Goal: Transaction & Acquisition: Download file/media

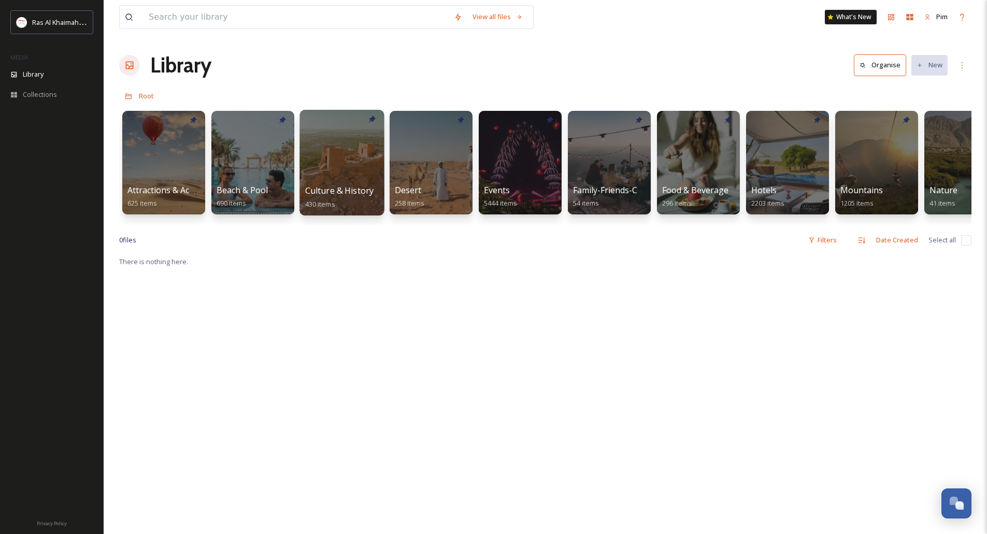
click at [312, 177] on div at bounding box center [341, 163] width 84 height 106
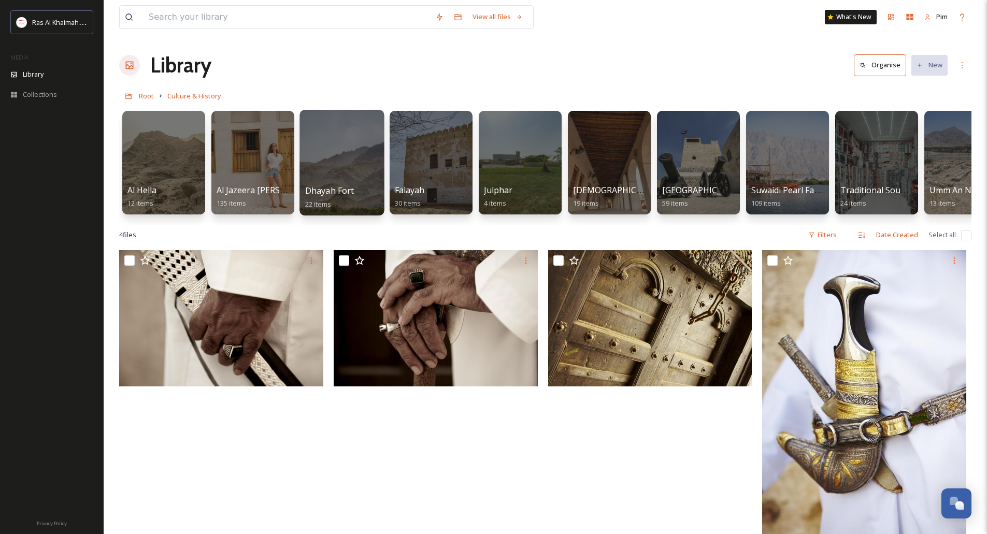
click at [356, 168] on div at bounding box center [341, 163] width 84 height 106
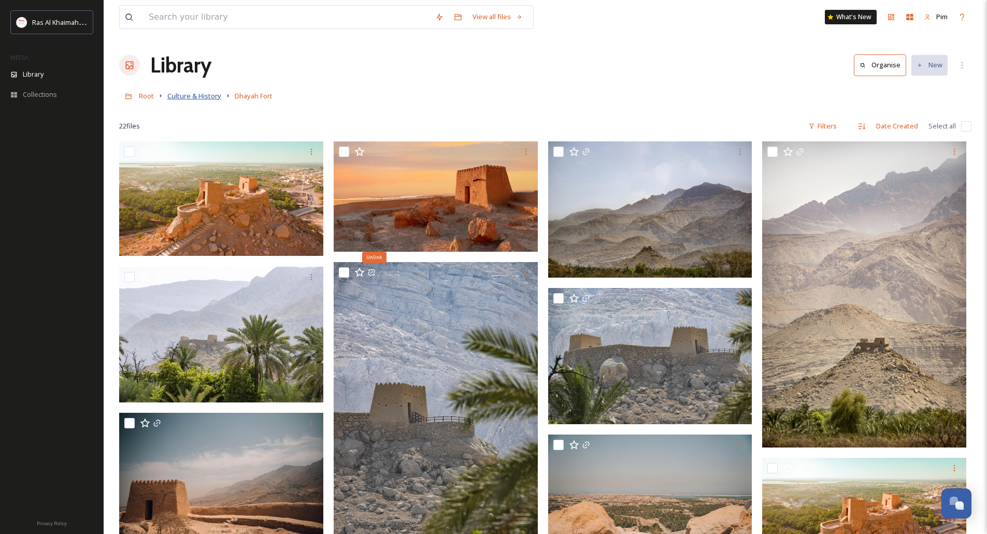
click at [200, 99] on span "Culture & History" at bounding box center [194, 95] width 54 height 9
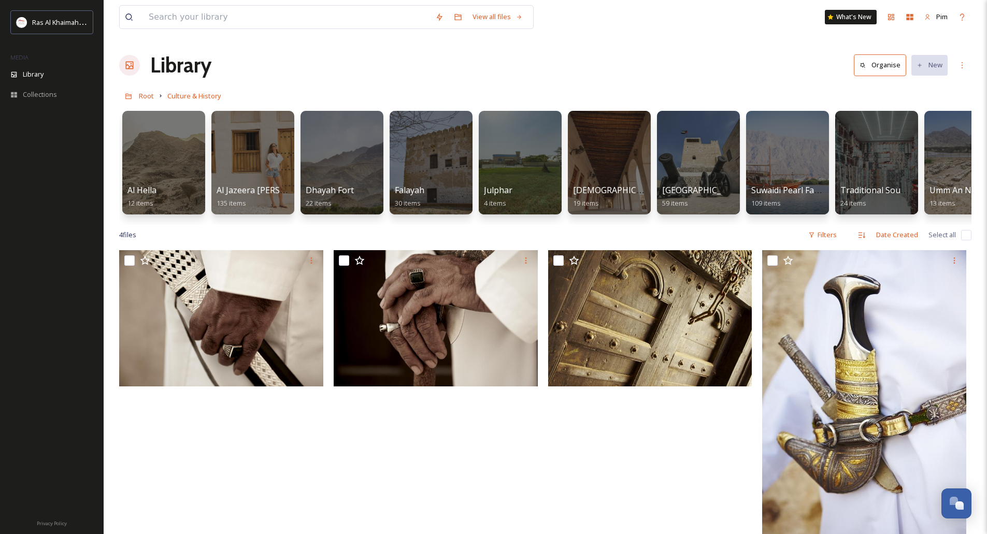
click at [200, 91] on link "Culture & History" at bounding box center [194, 96] width 54 height 12
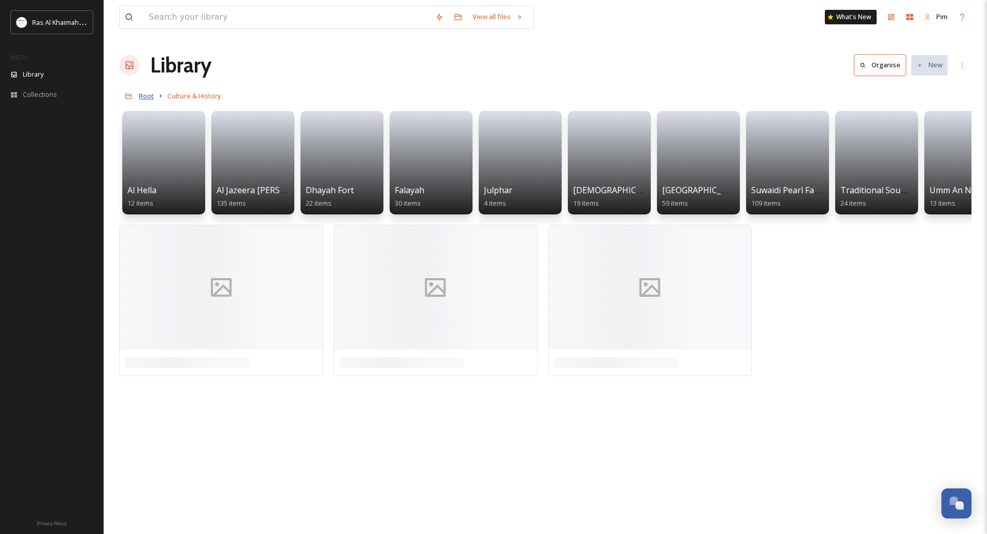
click at [146, 100] on span "Root" at bounding box center [146, 95] width 15 height 9
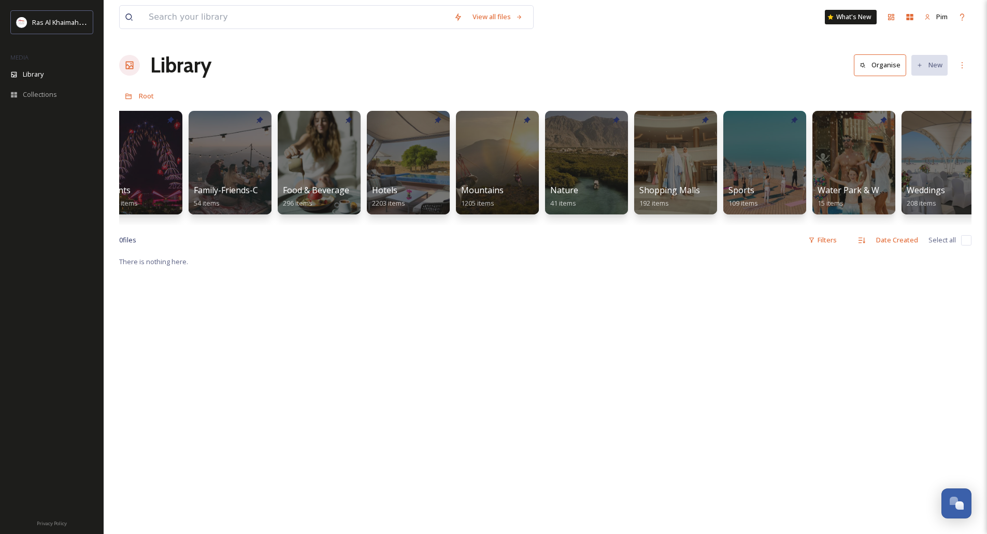
scroll to position [0, 460]
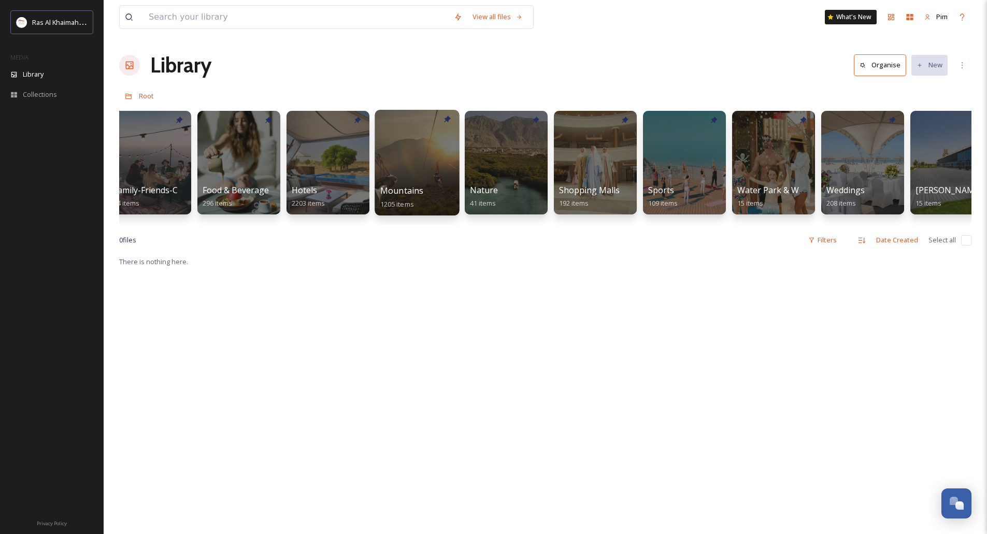
click at [447, 183] on div at bounding box center [417, 163] width 84 height 106
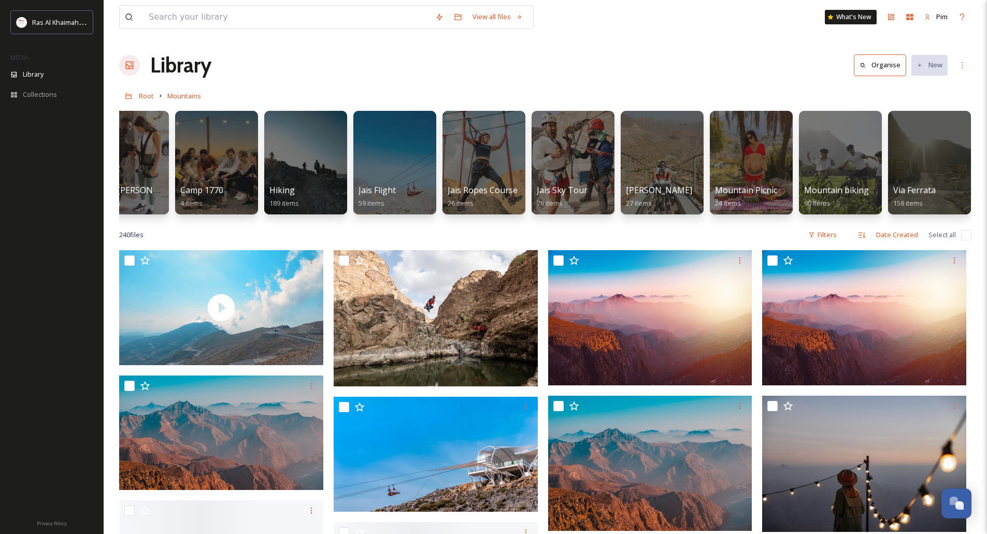
scroll to position [0, 128]
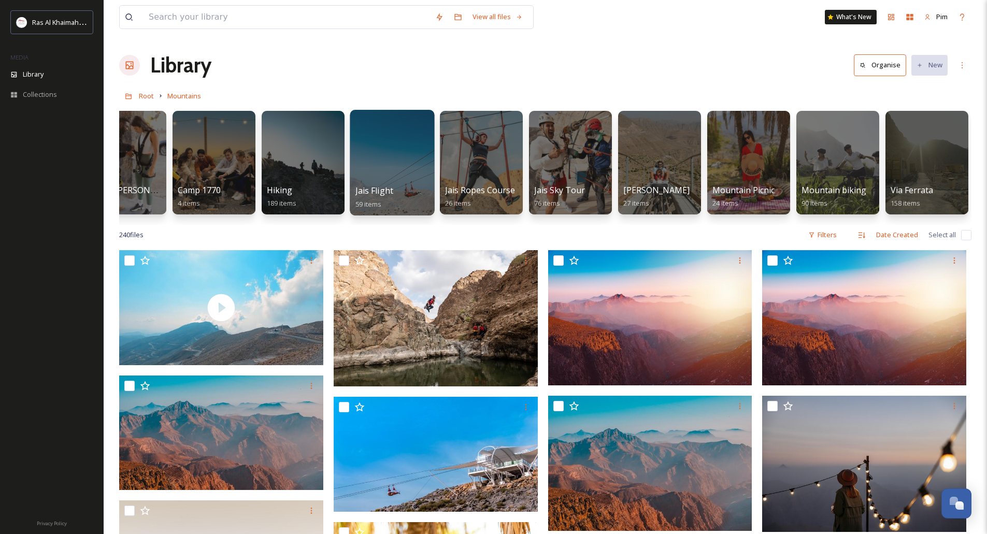
click at [390, 166] on div at bounding box center [392, 163] width 84 height 106
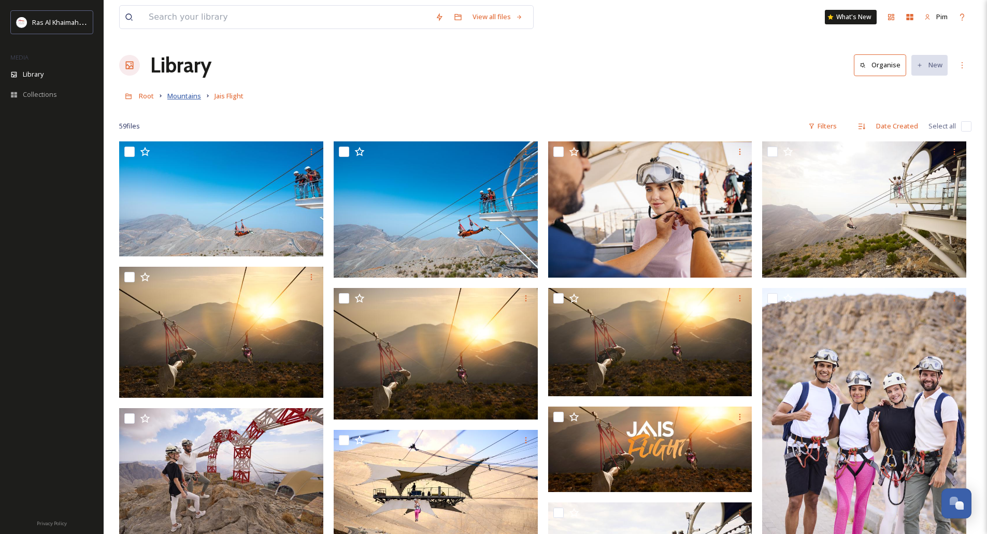
click at [194, 94] on span "Mountains" at bounding box center [184, 95] width 34 height 9
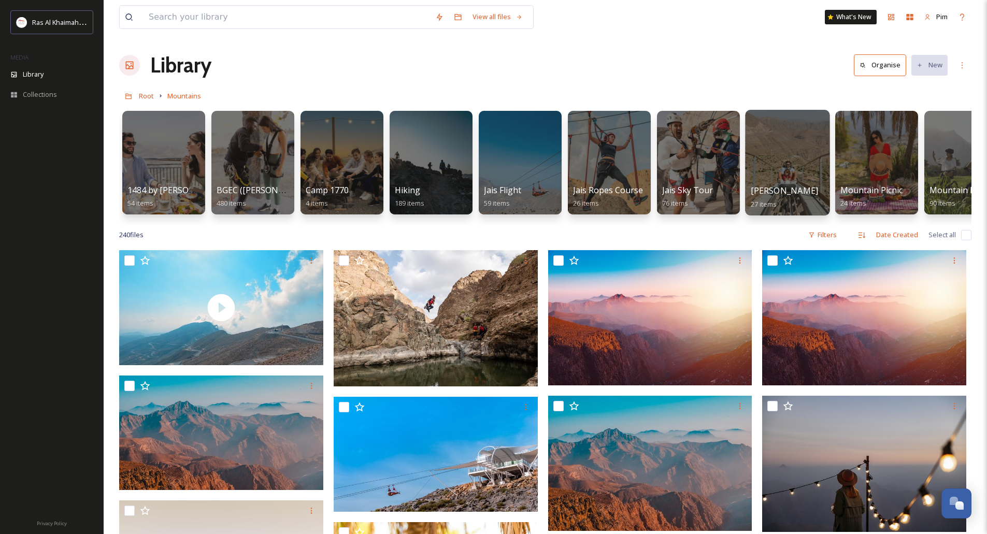
click at [798, 169] on div at bounding box center [787, 163] width 84 height 106
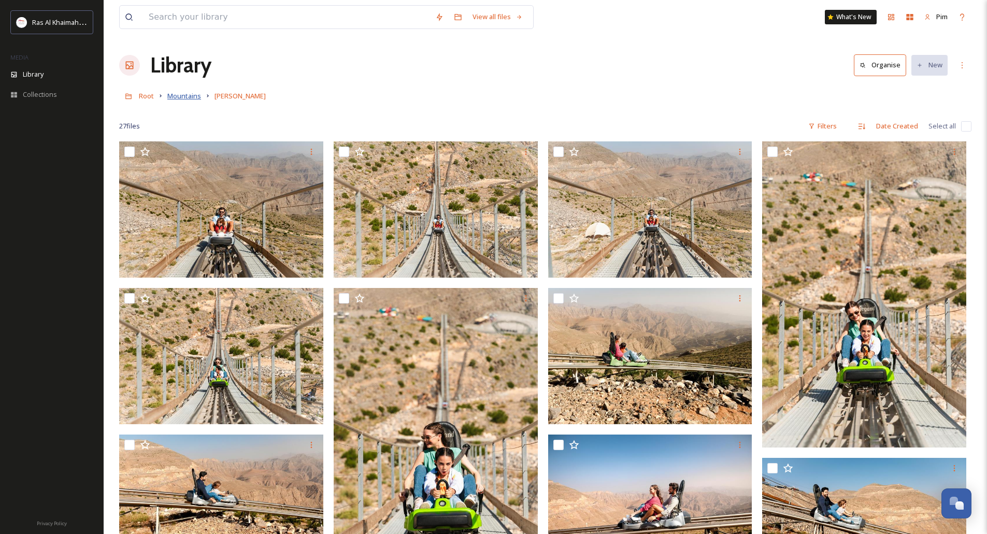
click at [182, 93] on span "Mountains" at bounding box center [184, 95] width 34 height 9
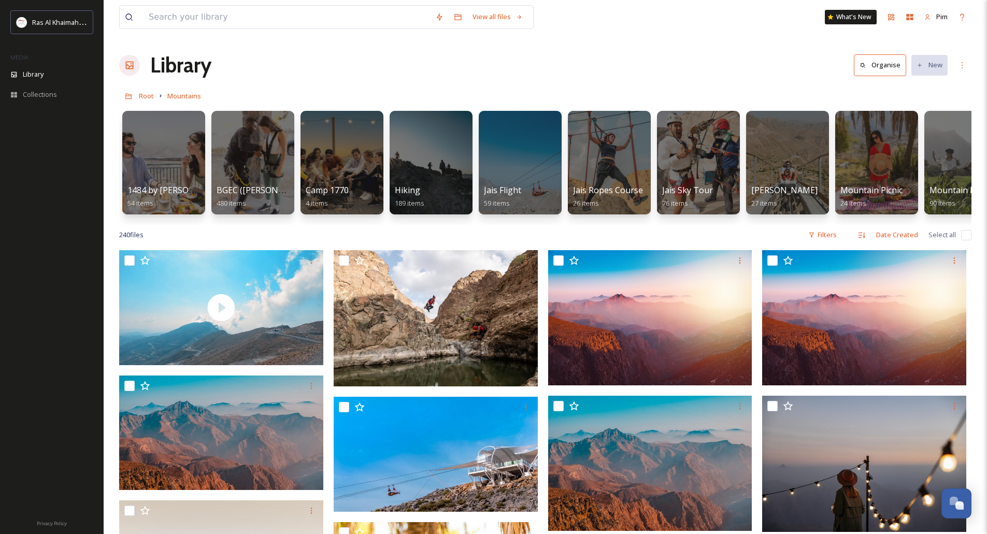
click at [157, 95] on icon at bounding box center [160, 96] width 8 height 8
click at [153, 95] on span "Root" at bounding box center [146, 95] width 15 height 9
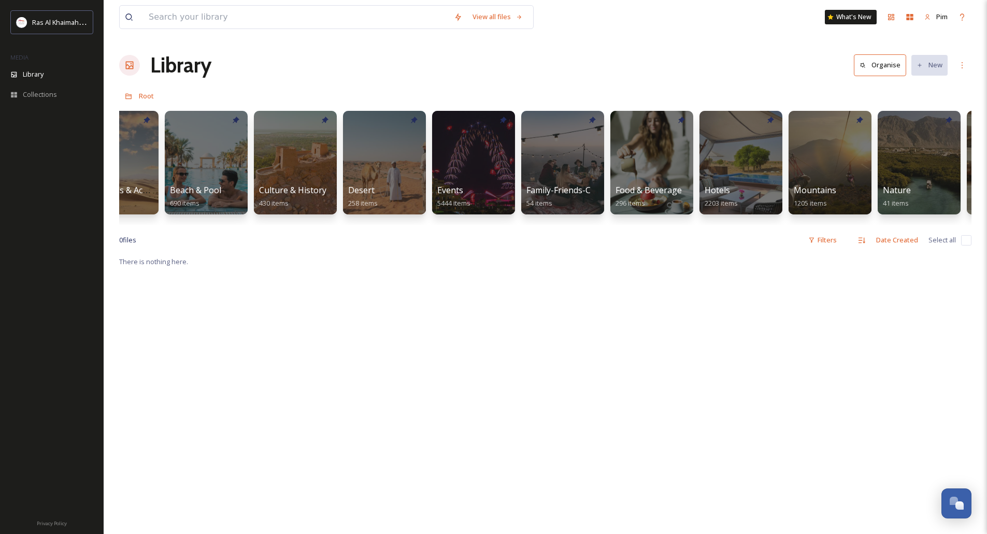
scroll to position [0, 44]
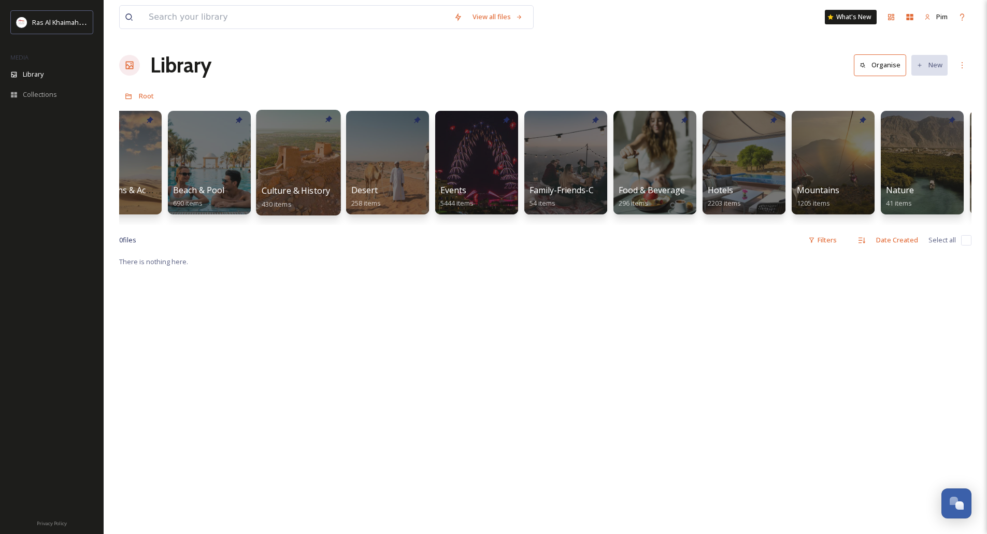
click at [308, 179] on div at bounding box center [298, 163] width 84 height 106
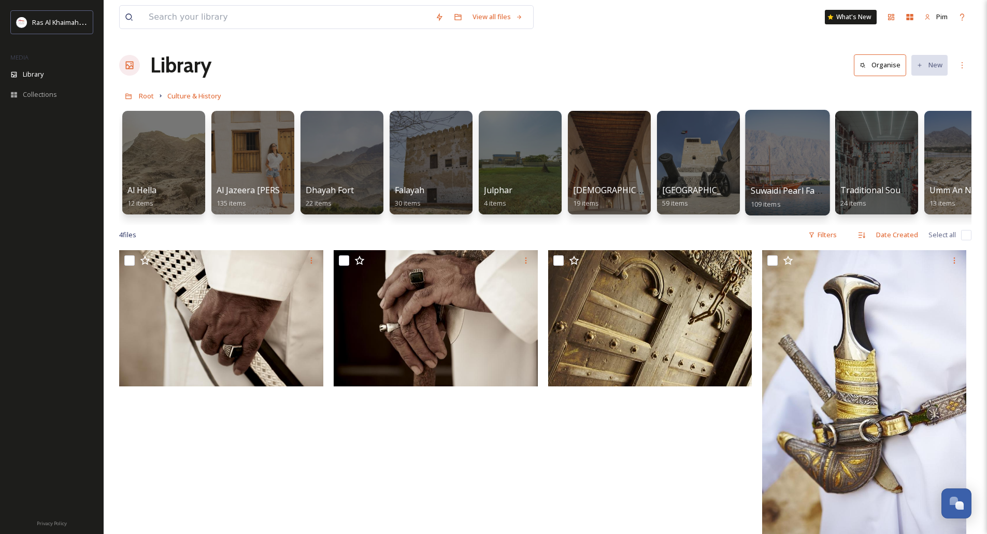
click at [792, 195] on span "Suwaidi Pearl Farm" at bounding box center [788, 190] width 75 height 11
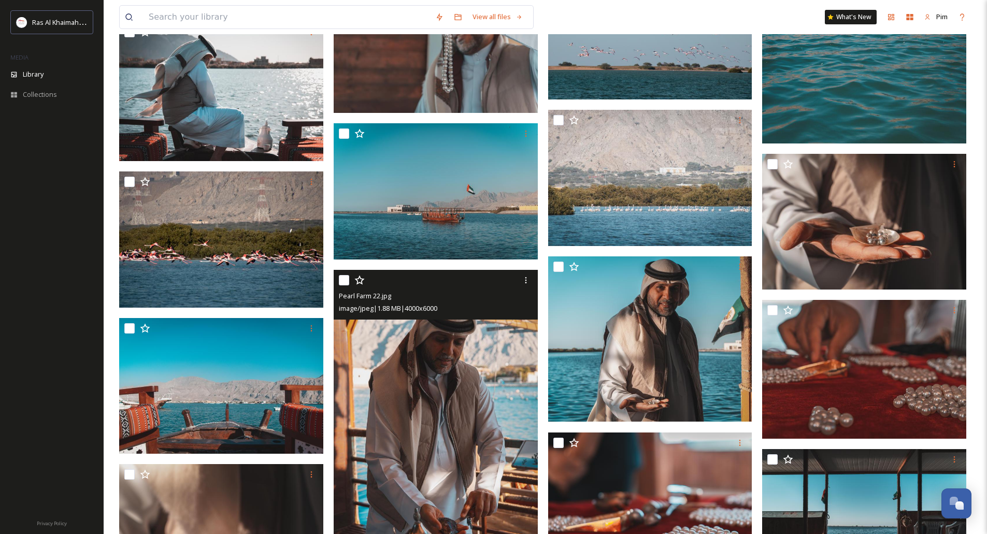
scroll to position [3109, 0]
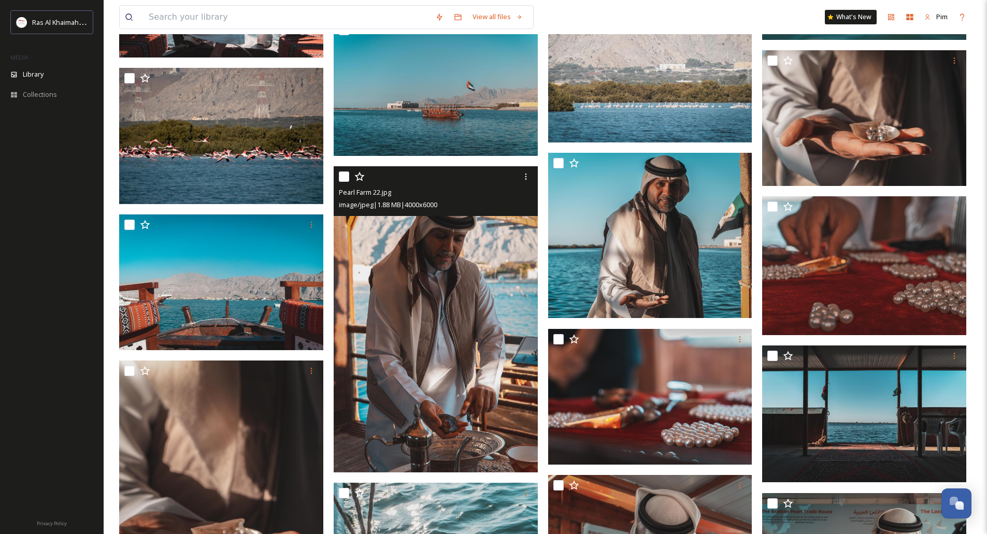
click at [465, 351] on img at bounding box center [436, 319] width 204 height 306
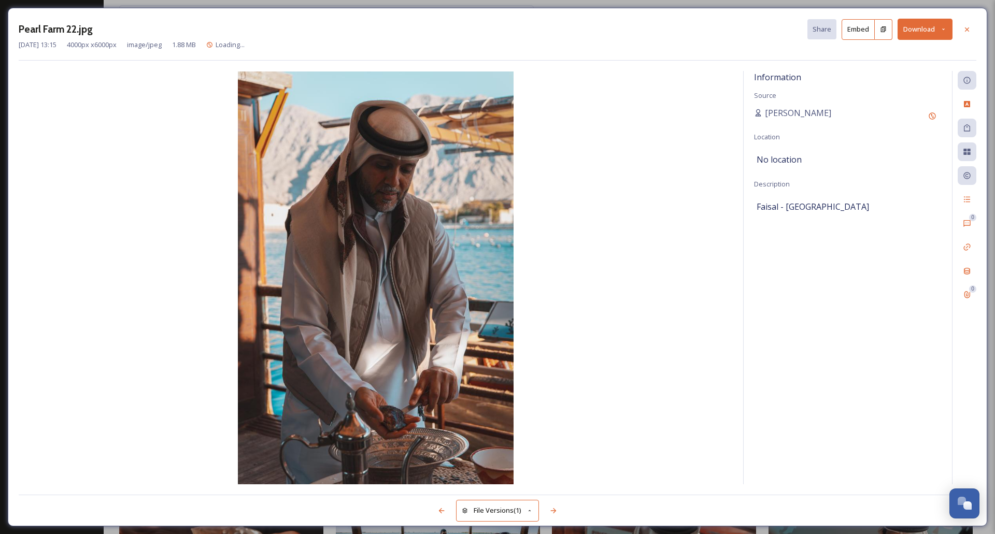
click at [939, 22] on button "Download" at bounding box center [924, 29] width 55 height 21
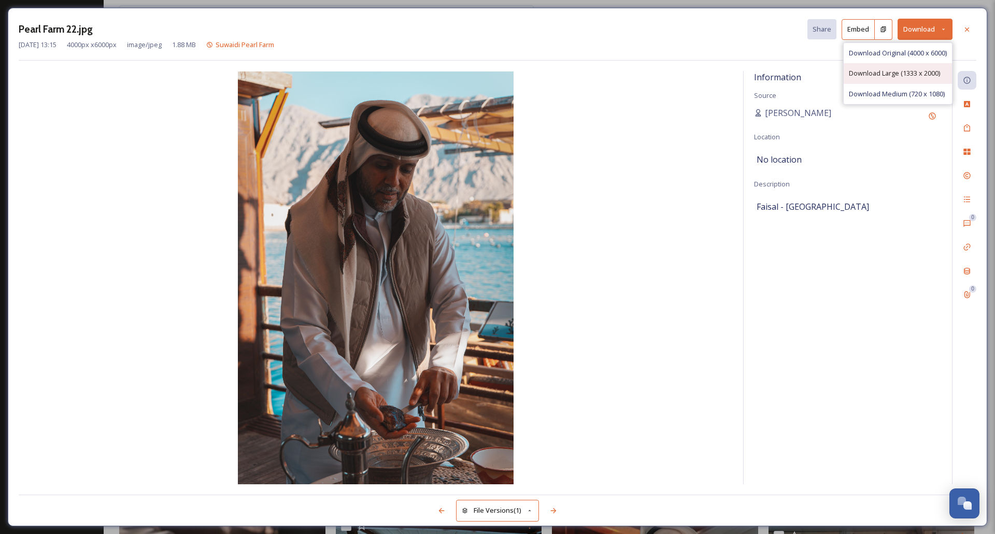
click at [890, 71] on span "Download Large (1333 x 2000)" at bounding box center [894, 73] width 91 height 10
click at [943, 29] on icon at bounding box center [943, 29] width 7 height 7
click at [907, 51] on span "Download Original (4000 x 6000)" at bounding box center [898, 53] width 98 height 10
click at [966, 34] on div at bounding box center [966, 29] width 19 height 19
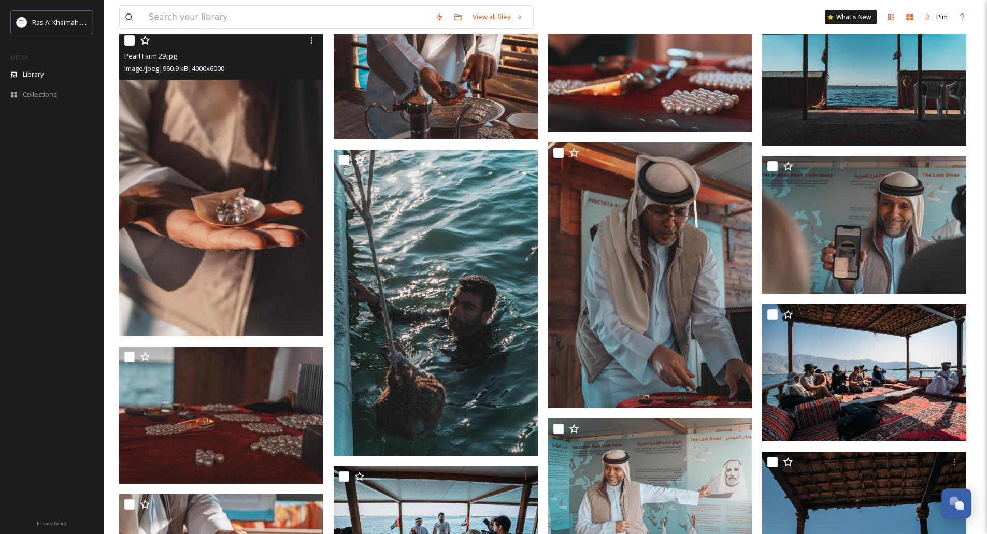
scroll to position [3419, 0]
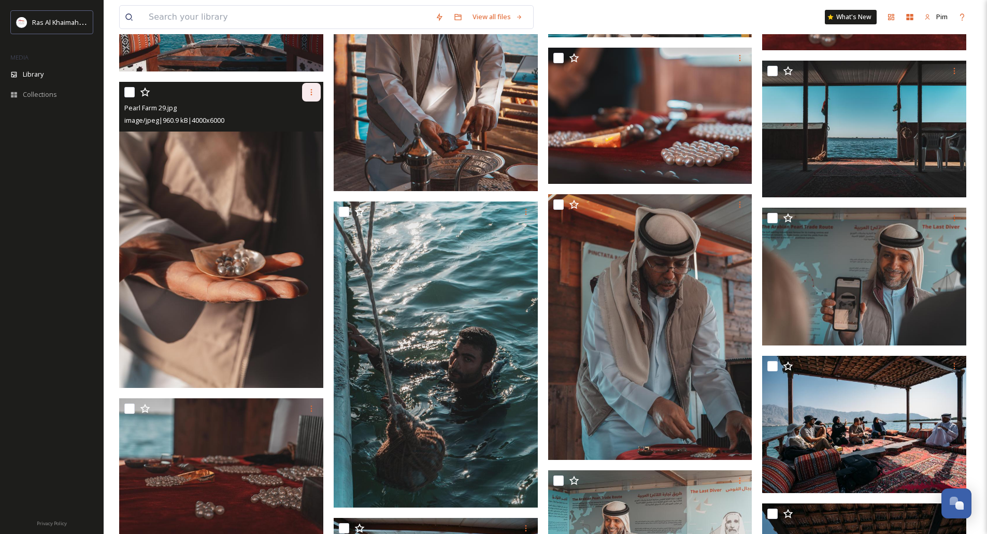
click at [308, 92] on icon at bounding box center [311, 92] width 8 height 8
click at [308, 136] on span "Download" at bounding box center [299, 135] width 32 height 10
click at [261, 135] on img at bounding box center [221, 235] width 204 height 306
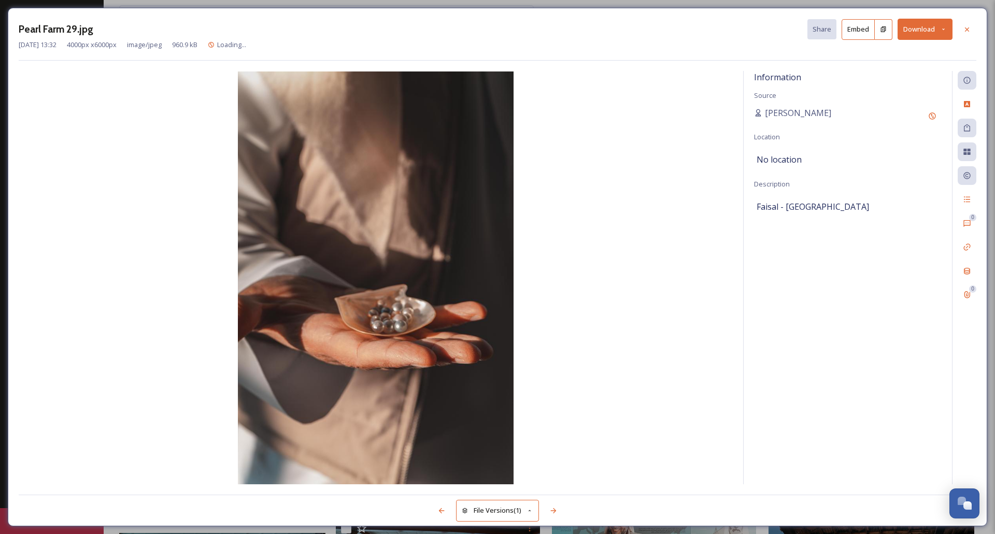
click at [921, 27] on button "Download" at bounding box center [924, 29] width 55 height 21
click at [910, 58] on span "Download Original (4000 x 6000)" at bounding box center [898, 53] width 98 height 10
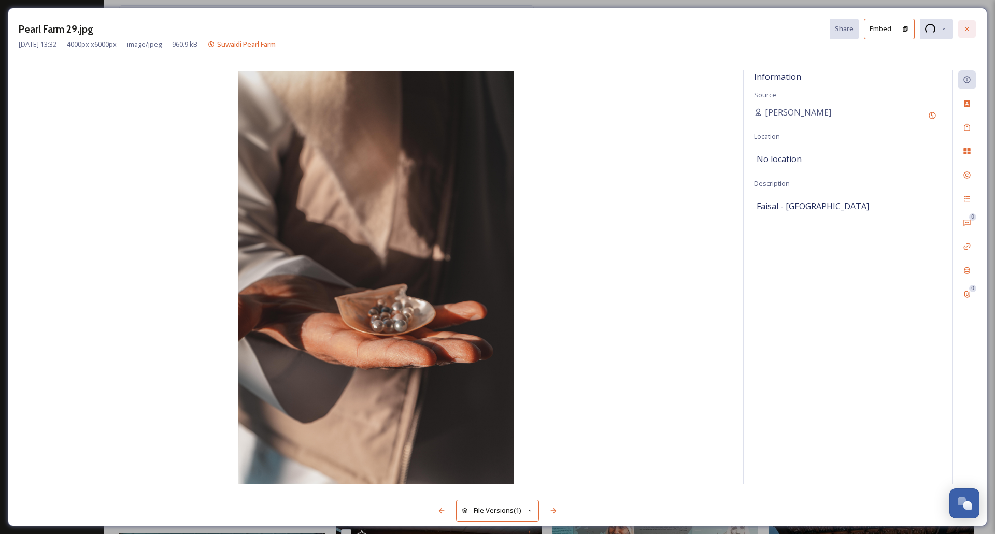
click at [966, 28] on icon at bounding box center [967, 29] width 8 height 8
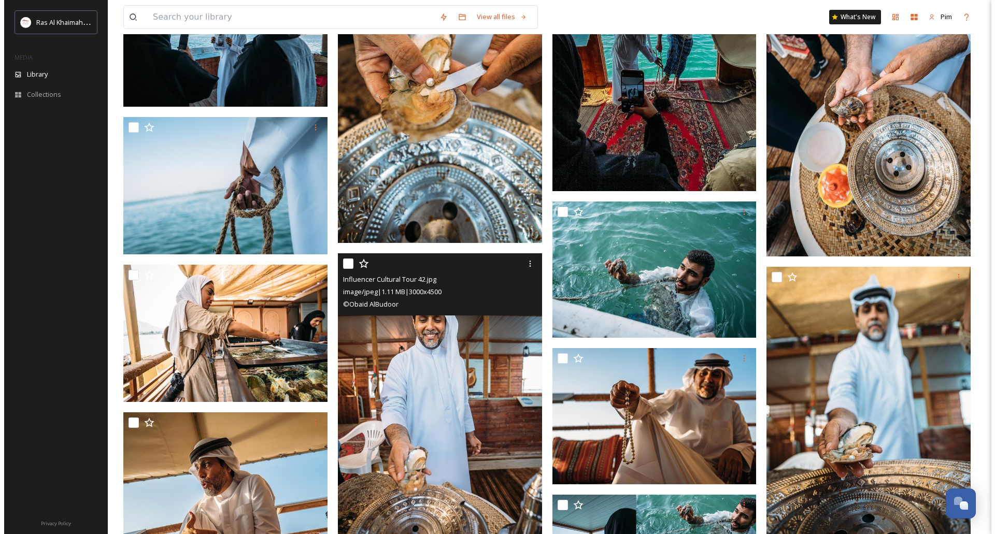
scroll to position [4404, 0]
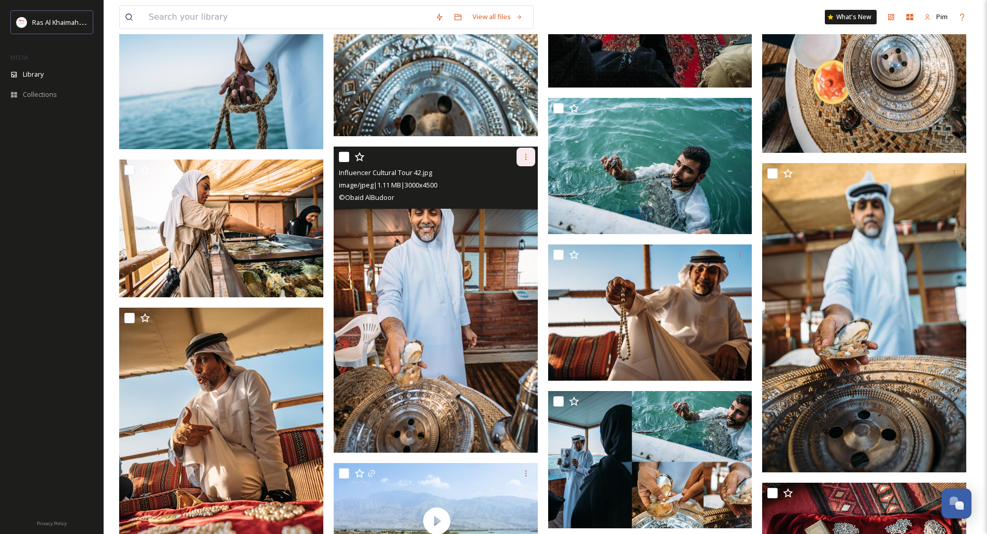
click at [525, 157] on icon at bounding box center [526, 157] width 8 height 8
click at [509, 202] on span "Download" at bounding box center [514, 200] width 32 height 10
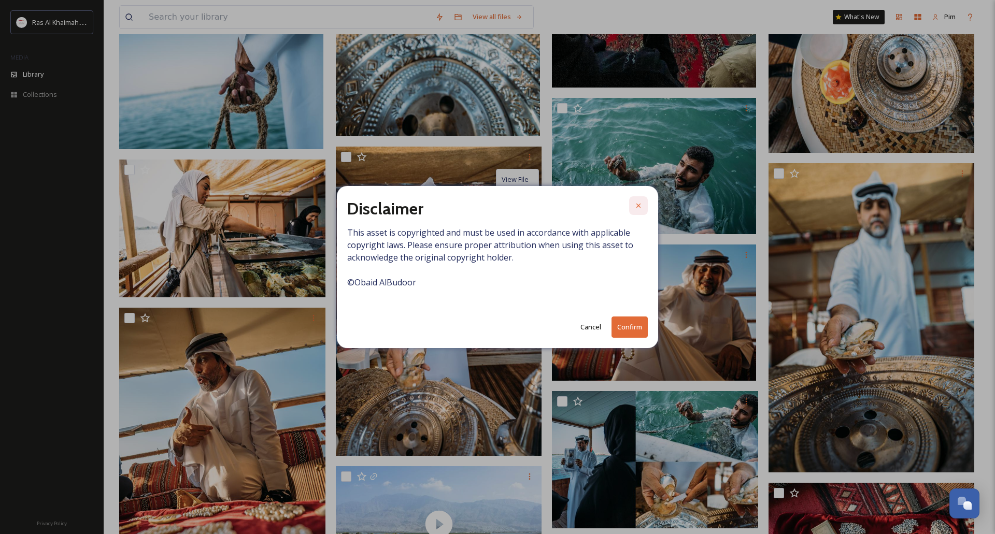
click at [646, 203] on div at bounding box center [638, 205] width 19 height 19
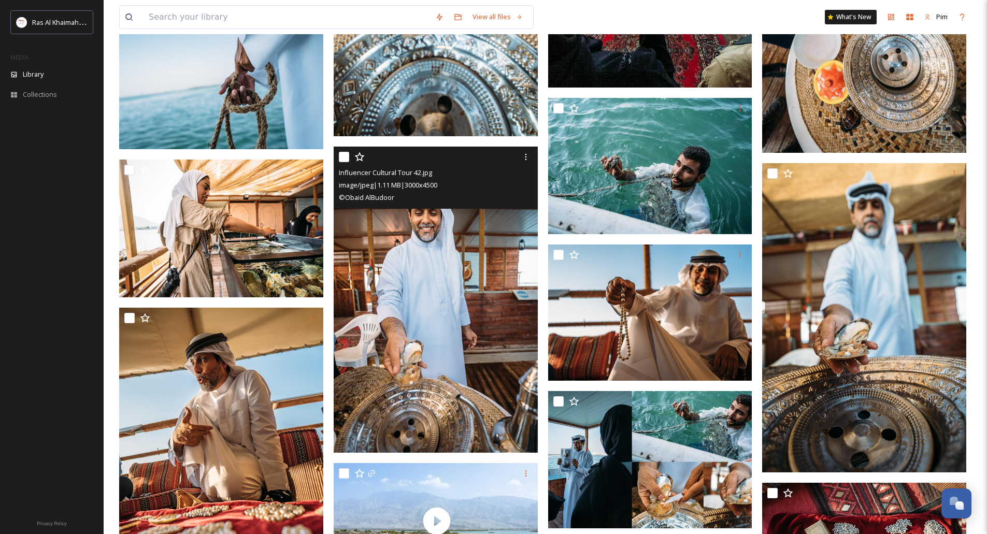
click at [458, 232] on img at bounding box center [436, 300] width 204 height 306
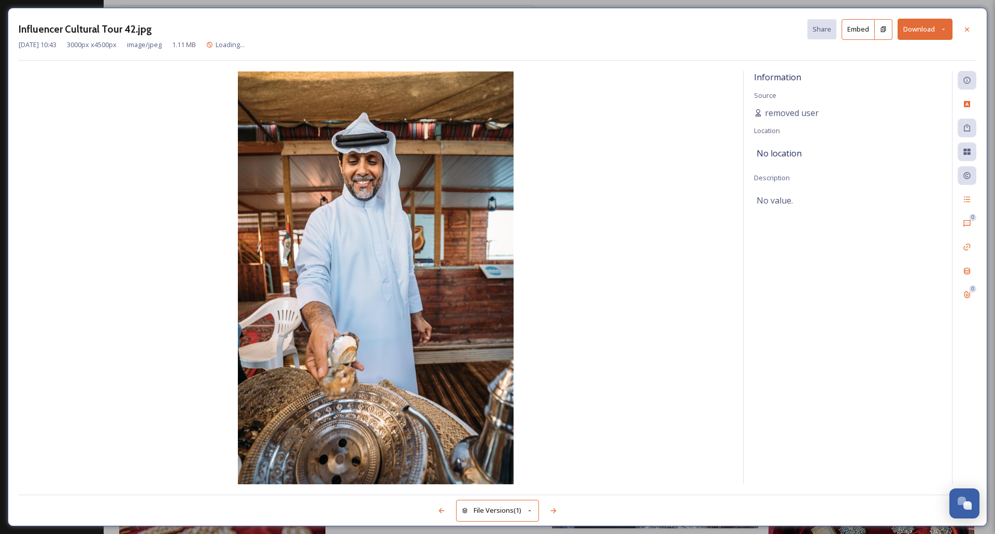
click at [938, 27] on button "Download" at bounding box center [924, 29] width 55 height 21
click at [887, 60] on div "Download Original (3000 x 4500)" at bounding box center [897, 53] width 108 height 20
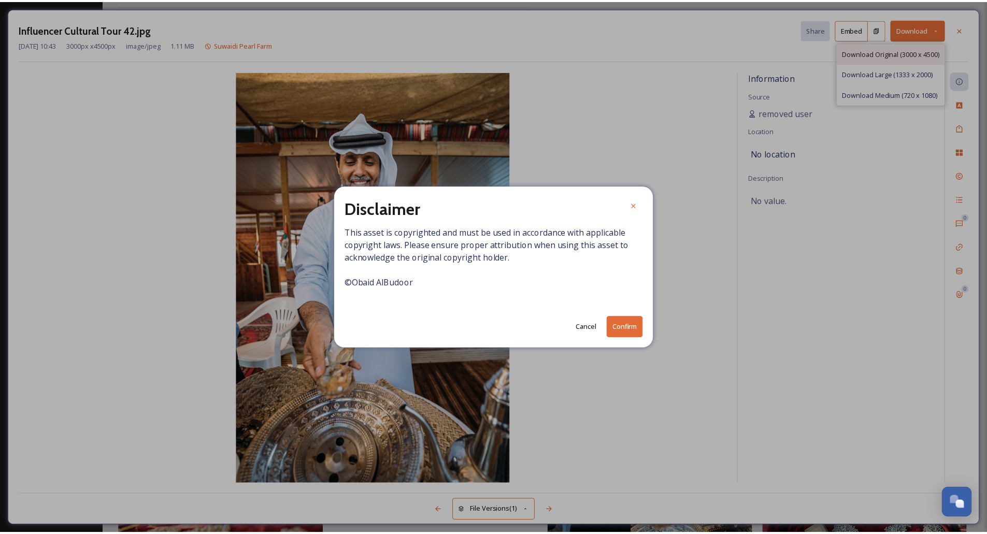
scroll to position [4407, 0]
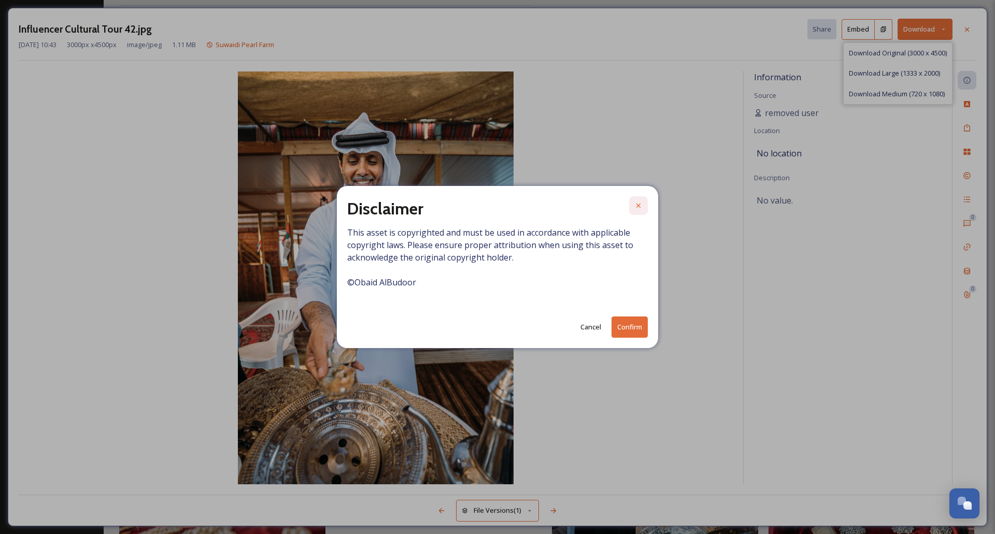
click at [634, 205] on div at bounding box center [638, 205] width 19 height 19
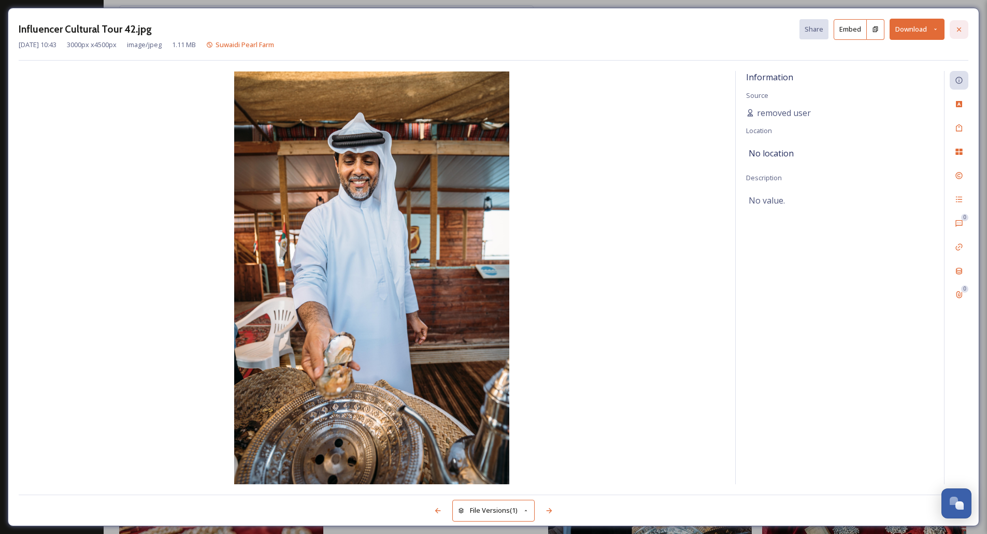
click at [956, 27] on icon at bounding box center [959, 29] width 8 height 8
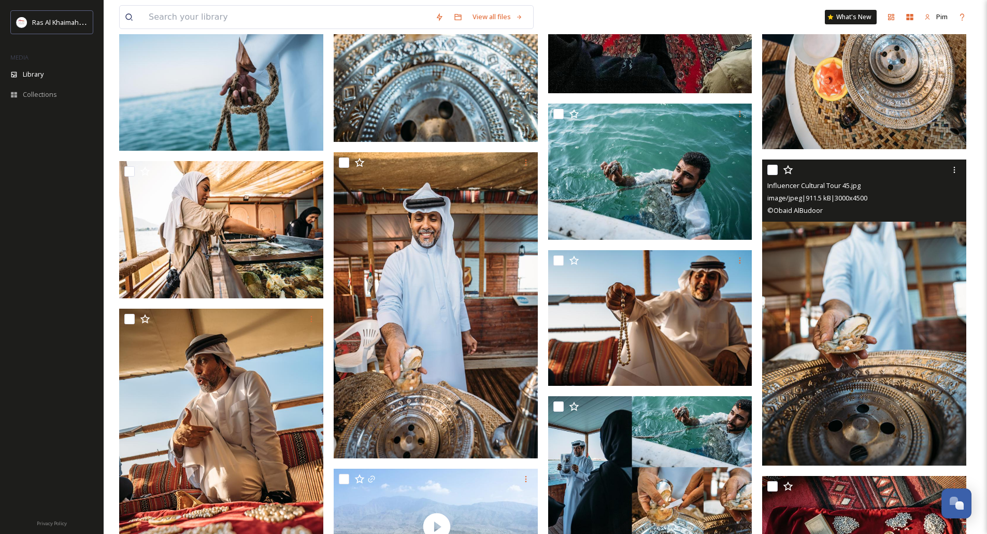
click at [893, 280] on img at bounding box center [864, 313] width 204 height 306
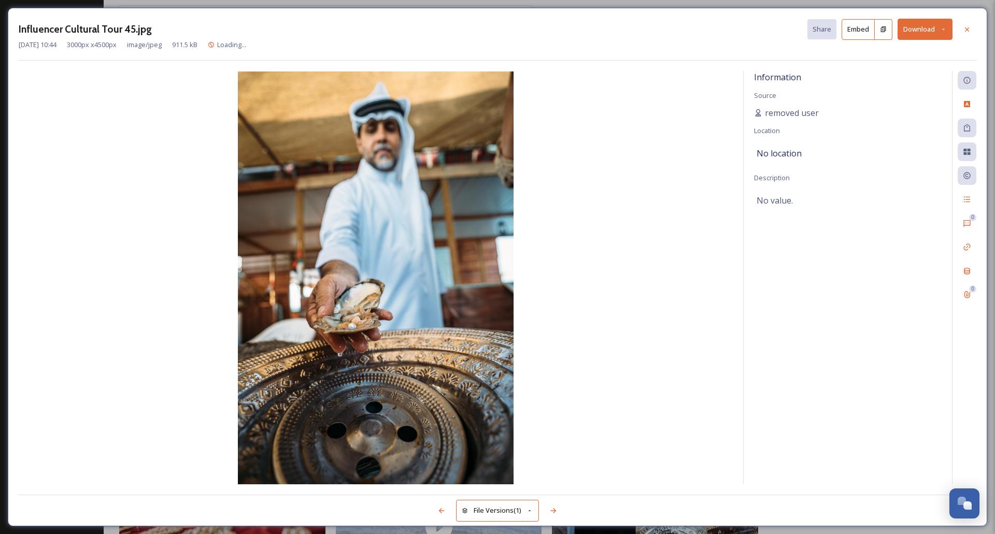
click at [943, 31] on icon at bounding box center [943, 29] width 7 height 7
click at [893, 59] on div "Download Original (3000 x 4500)" at bounding box center [897, 53] width 108 height 20
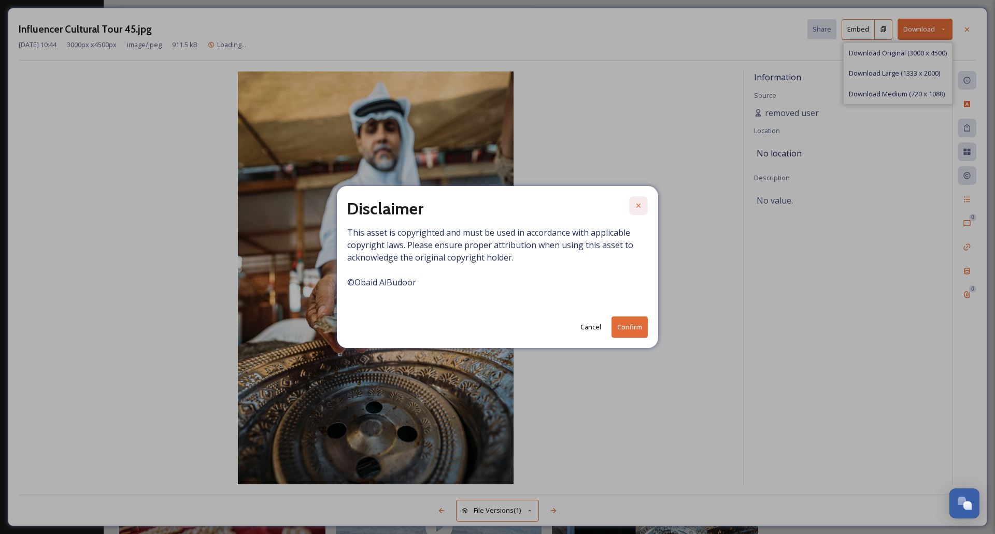
click at [637, 205] on icon at bounding box center [638, 206] width 8 height 8
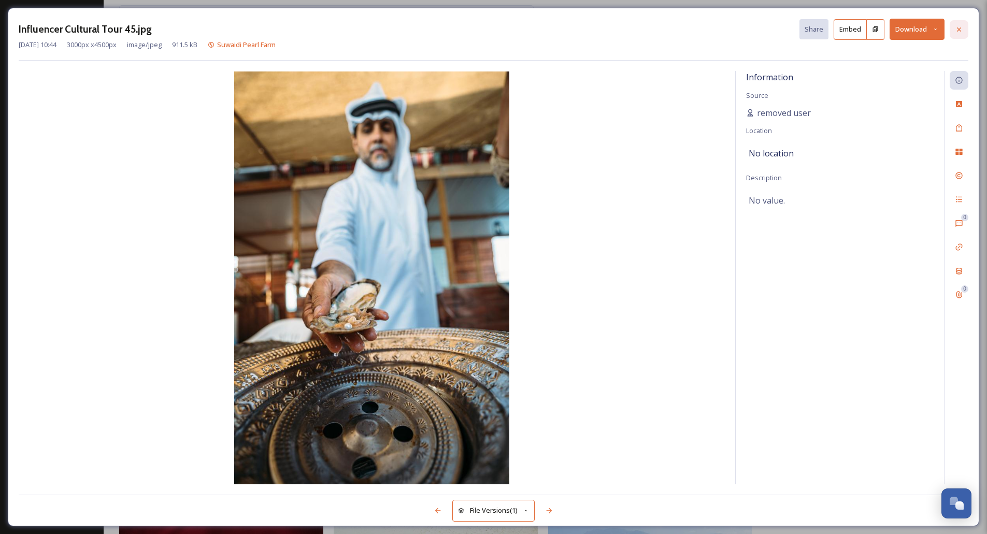
click at [957, 33] on icon at bounding box center [959, 29] width 8 height 8
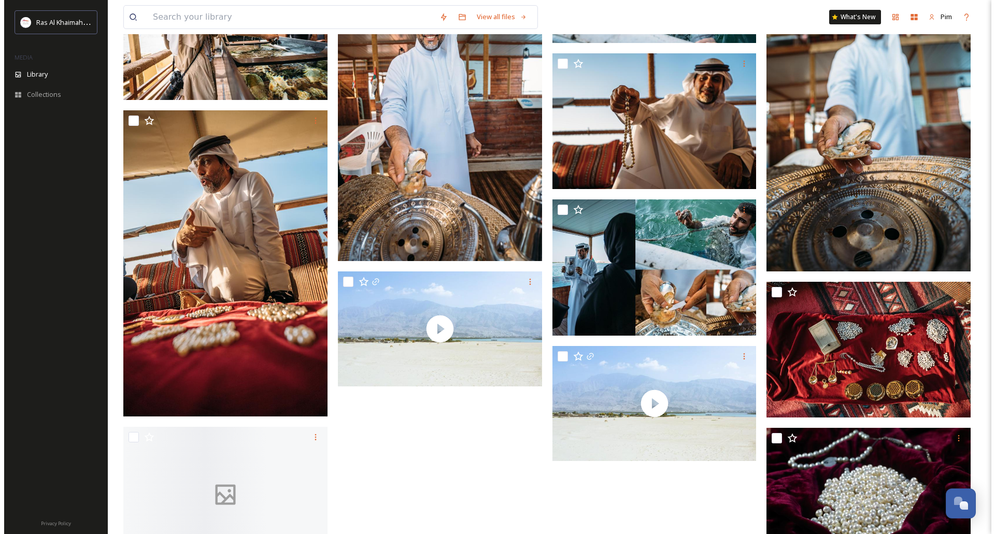
scroll to position [4666, 0]
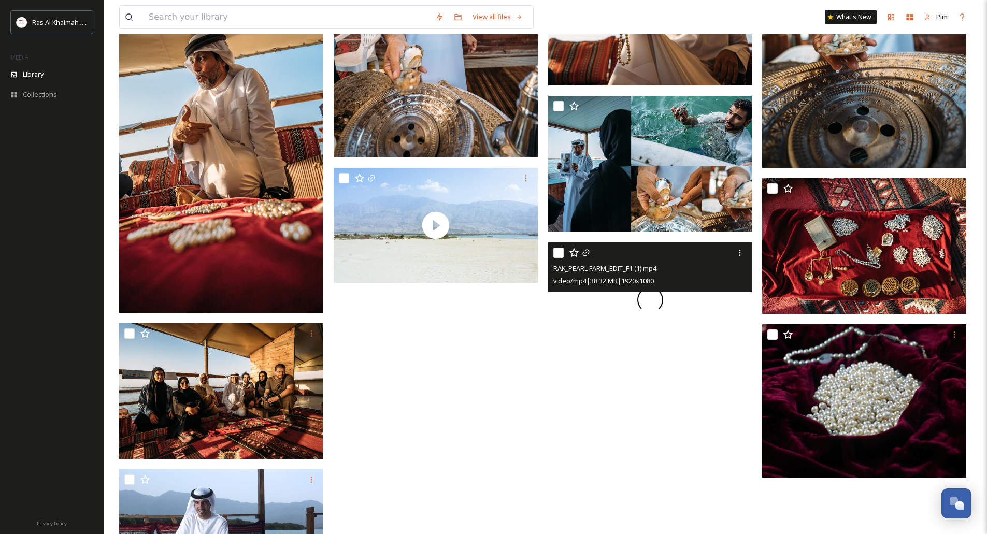
click at [651, 303] on span at bounding box center [650, 299] width 31 height 31
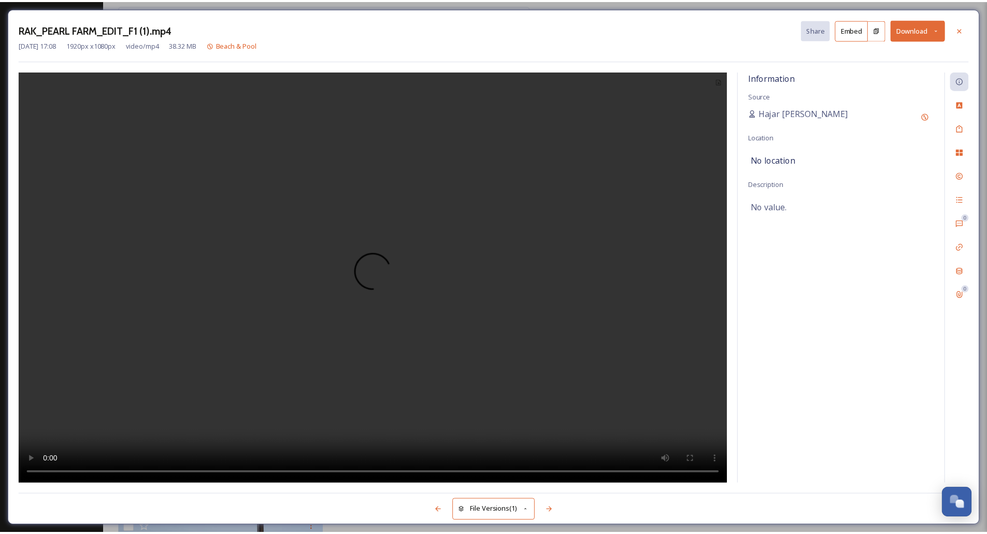
scroll to position [4709, 0]
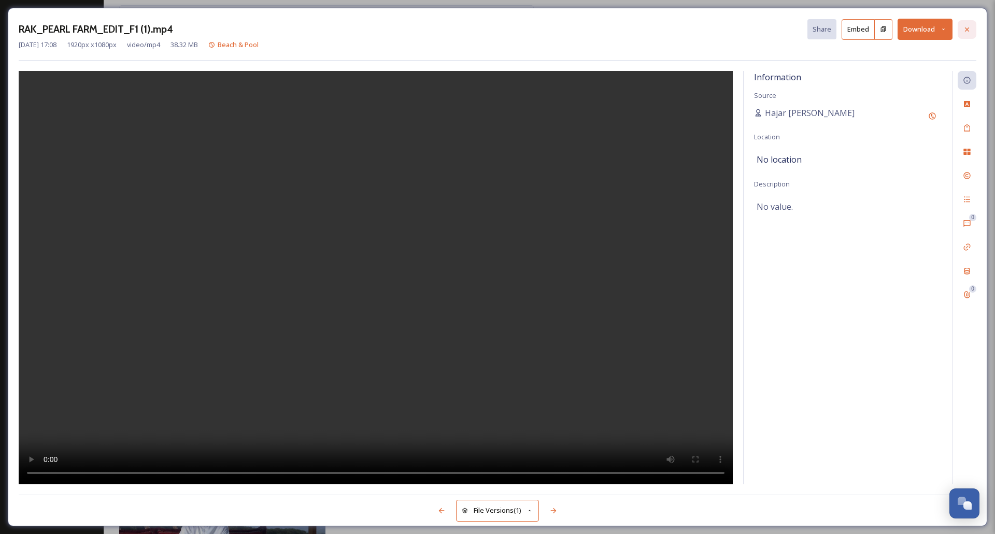
click at [970, 32] on icon at bounding box center [967, 29] width 8 height 8
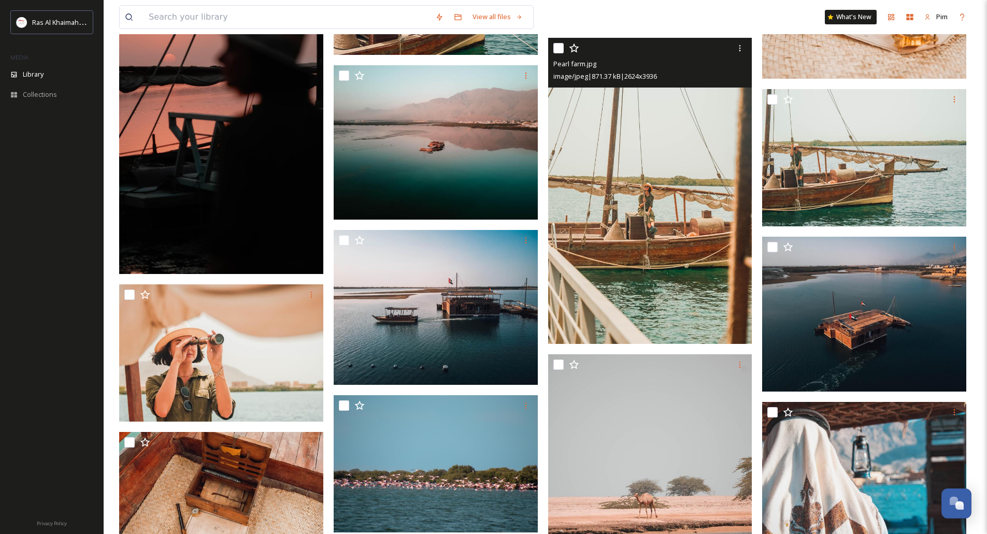
scroll to position [2067, 0]
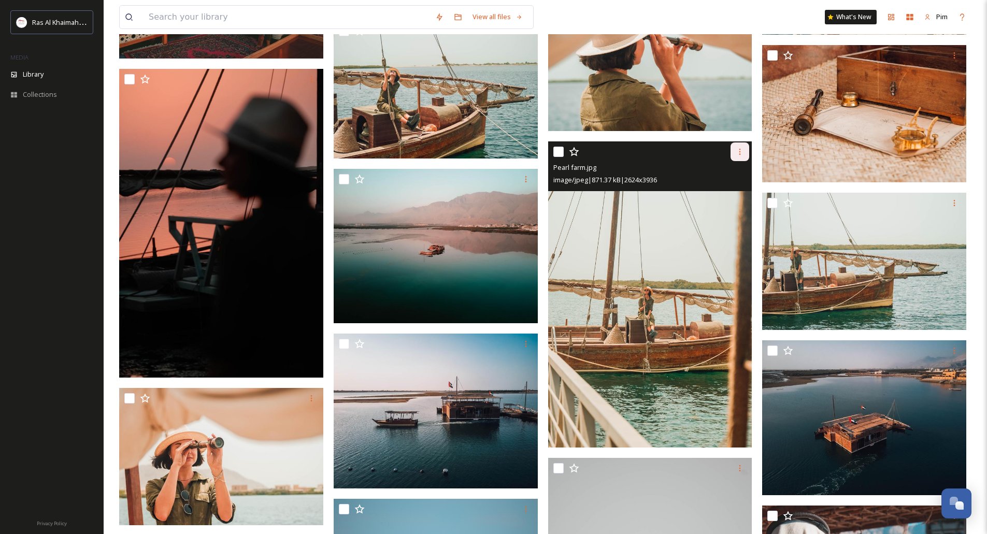
click at [737, 156] on icon at bounding box center [740, 152] width 8 height 8
click at [664, 193] on img at bounding box center [650, 294] width 204 height 306
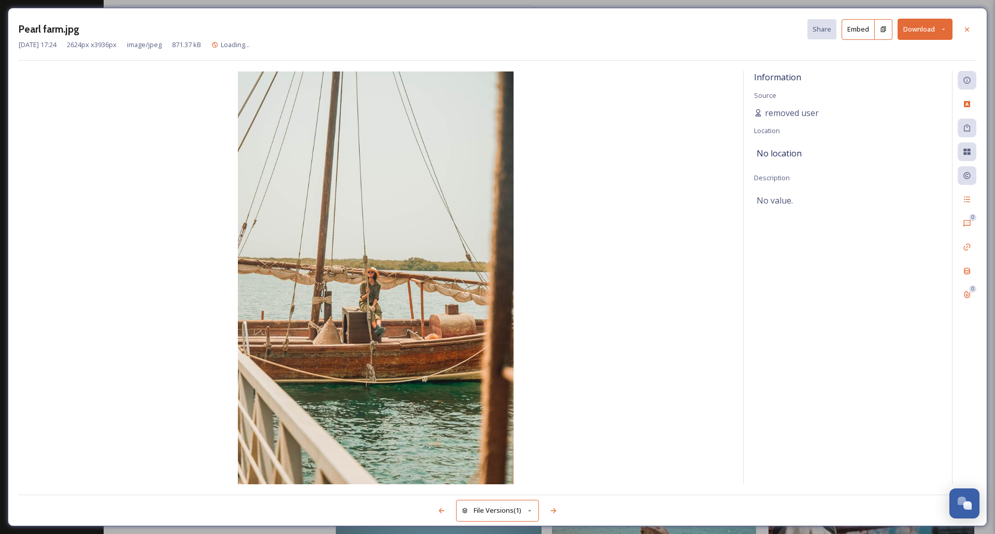
click at [925, 37] on button "Download" at bounding box center [924, 29] width 55 height 21
click at [908, 59] on div "Download Original (2624 x 3936)" at bounding box center [897, 53] width 108 height 20
click at [959, 25] on div at bounding box center [966, 29] width 19 height 19
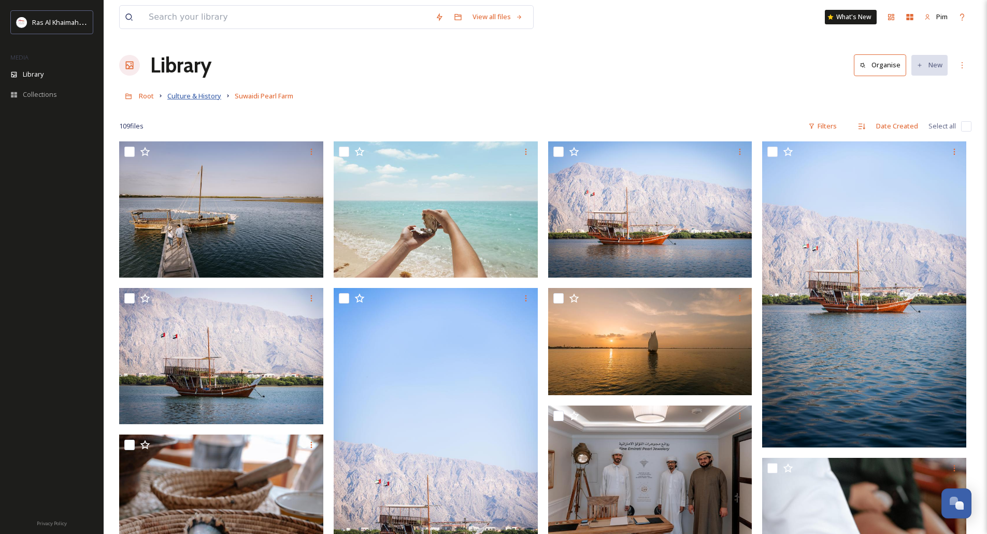
click at [179, 94] on span "Culture & History" at bounding box center [194, 95] width 54 height 9
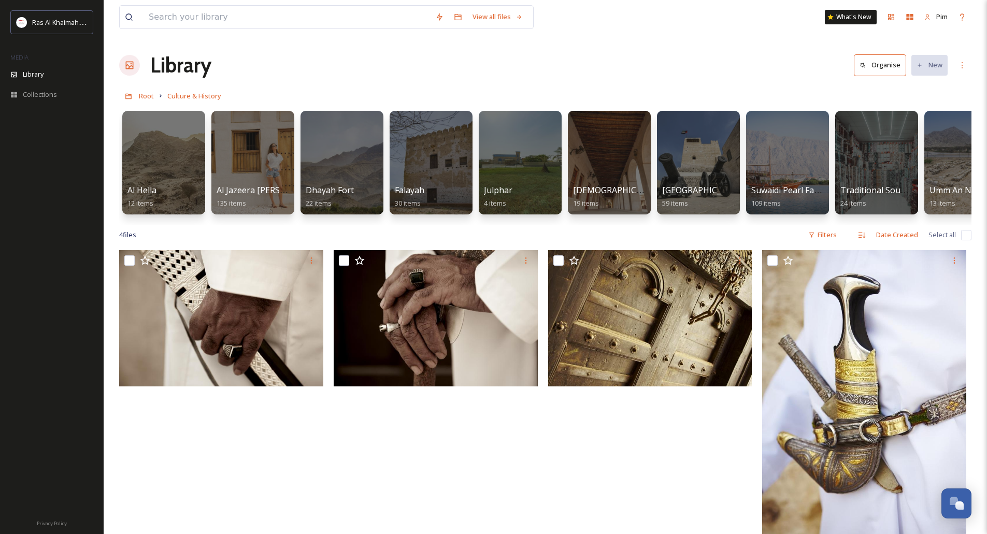
click at [138, 98] on link at bounding box center [129, 96] width 20 height 20
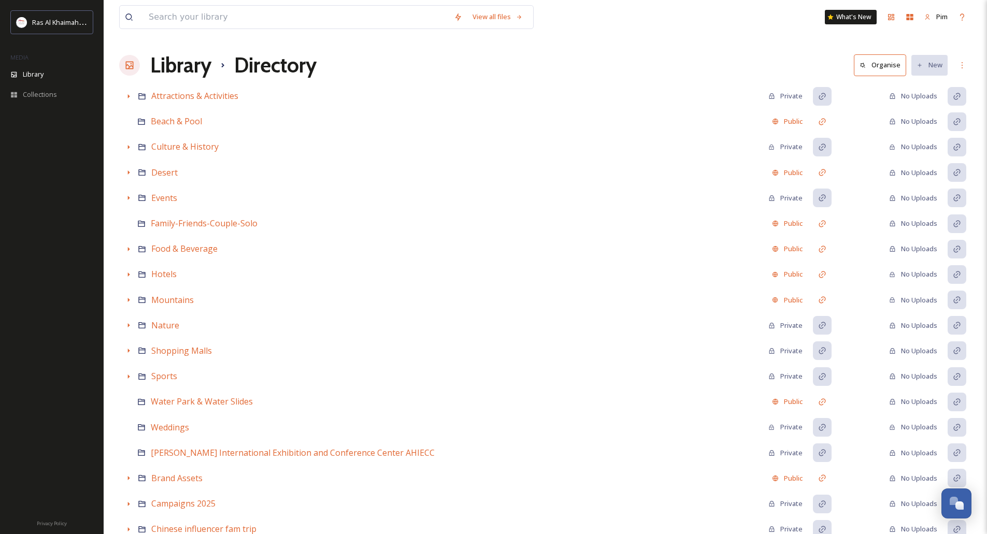
click at [270, 67] on h1 "Directory" at bounding box center [275, 65] width 82 height 31
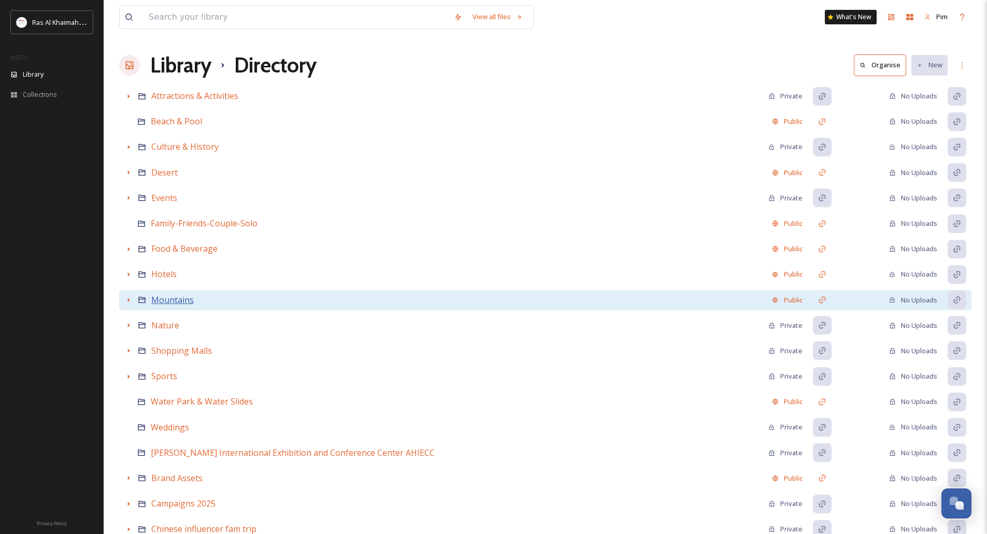
click at [173, 296] on span "Mountains" at bounding box center [172, 299] width 42 height 11
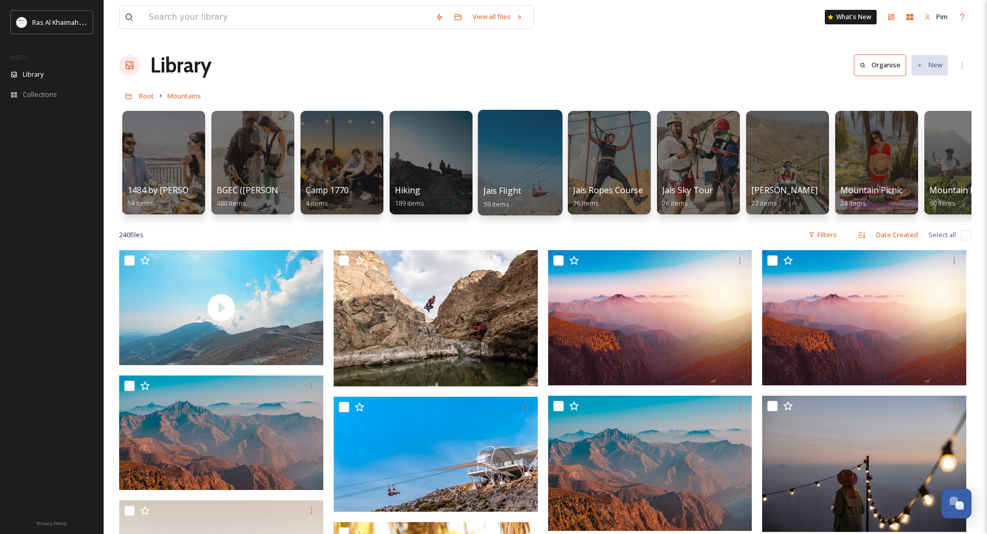
click at [518, 173] on div at bounding box center [520, 163] width 84 height 106
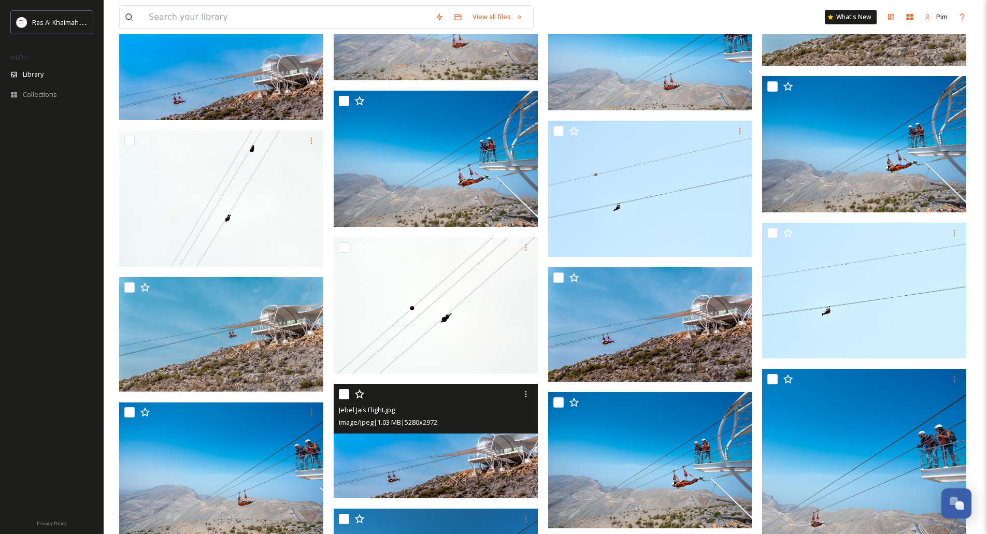
scroll to position [1827, 0]
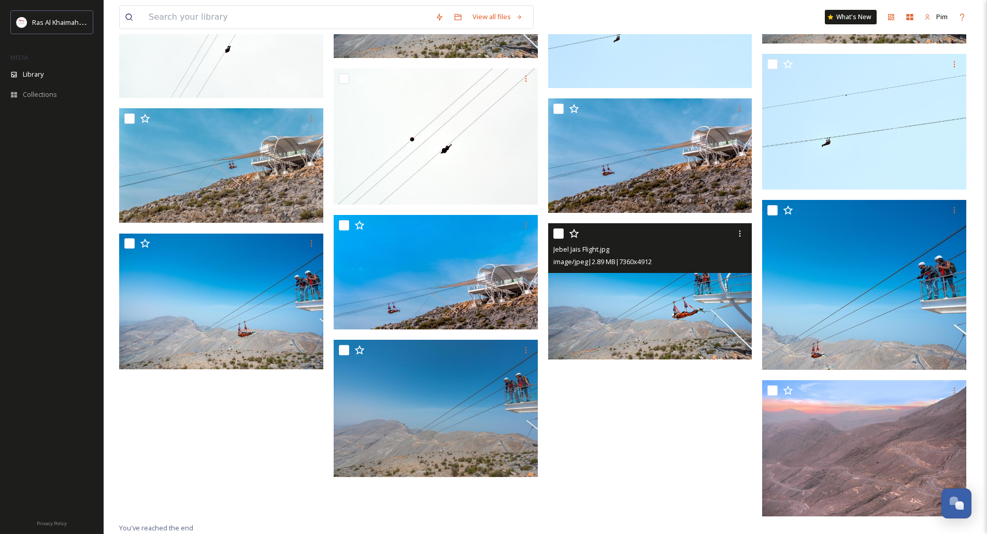
click at [674, 307] on img at bounding box center [650, 291] width 204 height 136
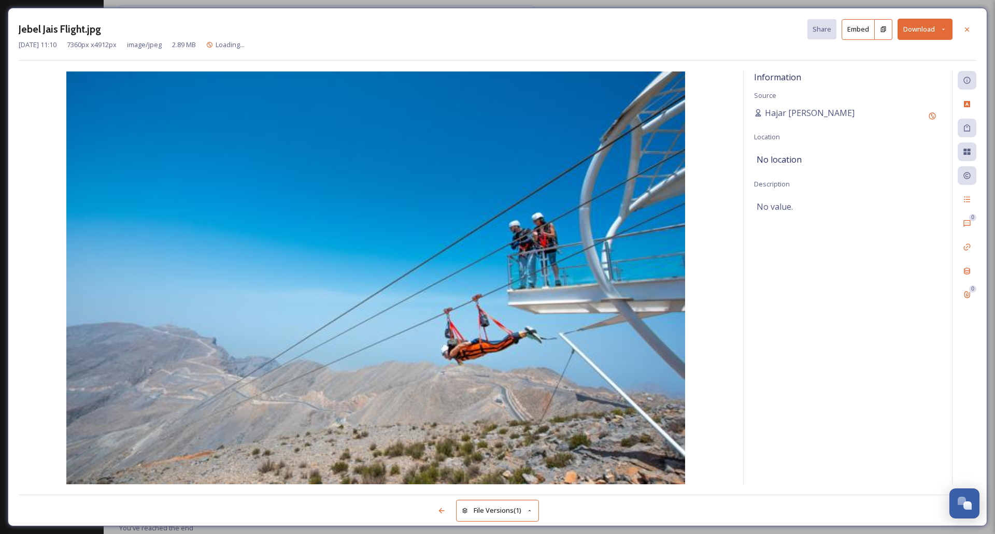
click at [943, 31] on icon at bounding box center [943, 29] width 7 height 7
click at [913, 56] on span "Download Original (7360 x 4912)" at bounding box center [898, 53] width 98 height 10
click at [969, 28] on icon at bounding box center [967, 29] width 8 height 8
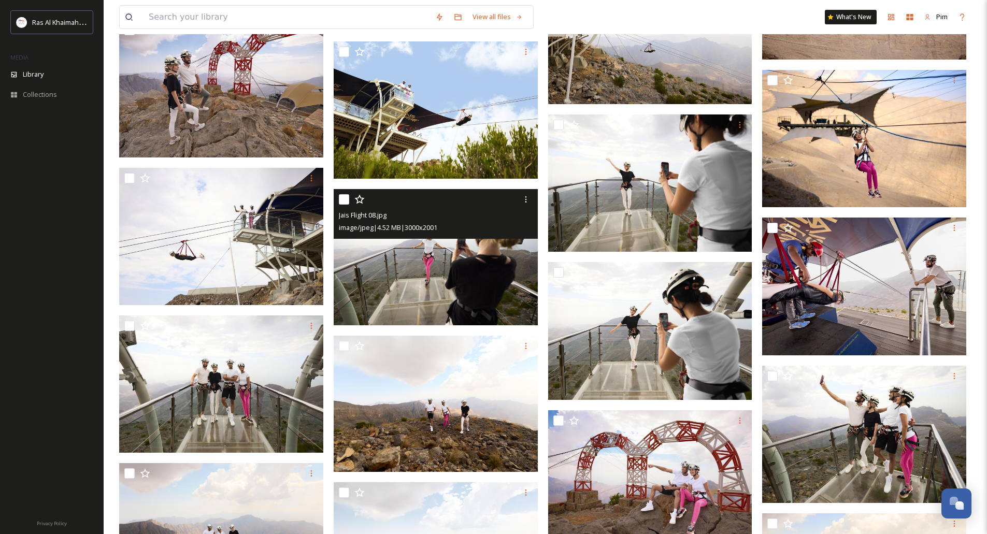
scroll to position [635, 0]
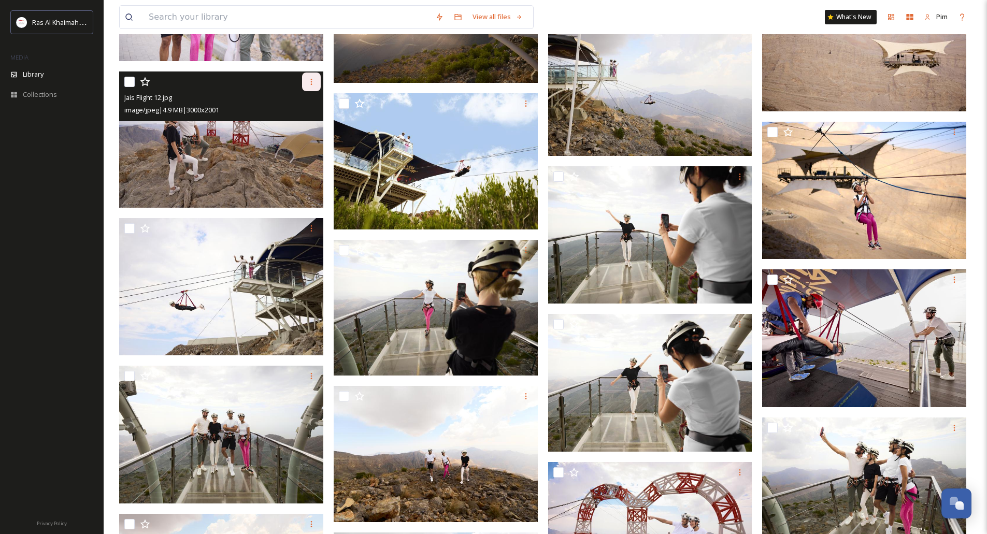
click at [310, 77] on div at bounding box center [311, 82] width 19 height 19
click at [259, 103] on div "Jais Flight 12.jpg" at bounding box center [222, 97] width 196 height 12
click at [273, 139] on img at bounding box center [221, 139] width 204 height 136
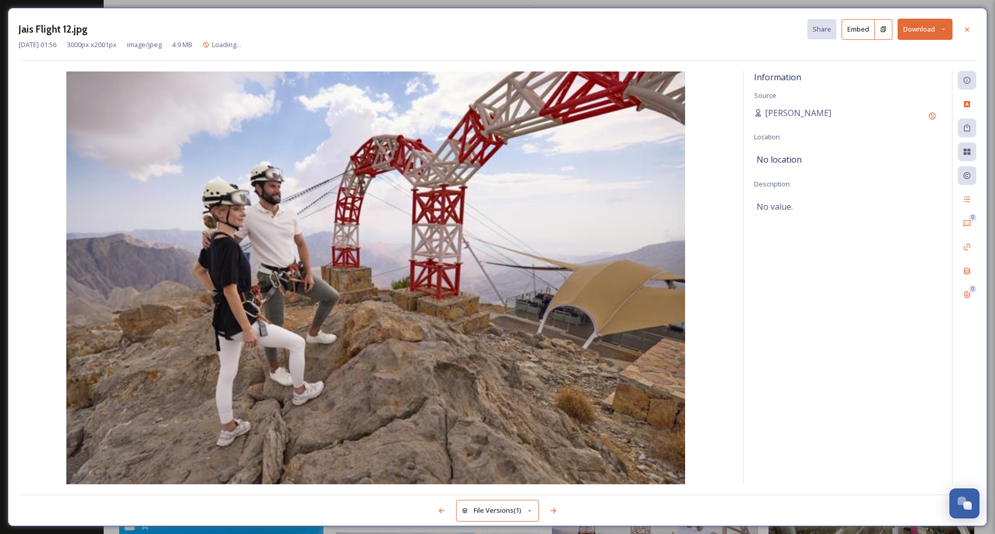
click at [944, 28] on icon at bounding box center [943, 29] width 7 height 7
click at [896, 58] on span "Download Original (3000 x 2001)" at bounding box center [898, 53] width 98 height 10
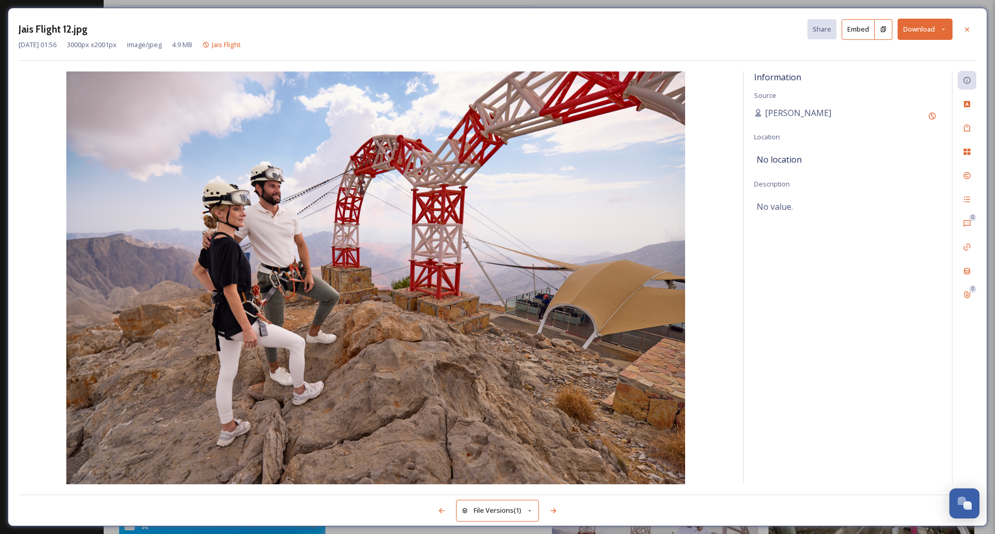
click at [906, 198] on div "No value." at bounding box center [847, 207] width 182 height 18
click at [963, 33] on icon at bounding box center [967, 29] width 8 height 8
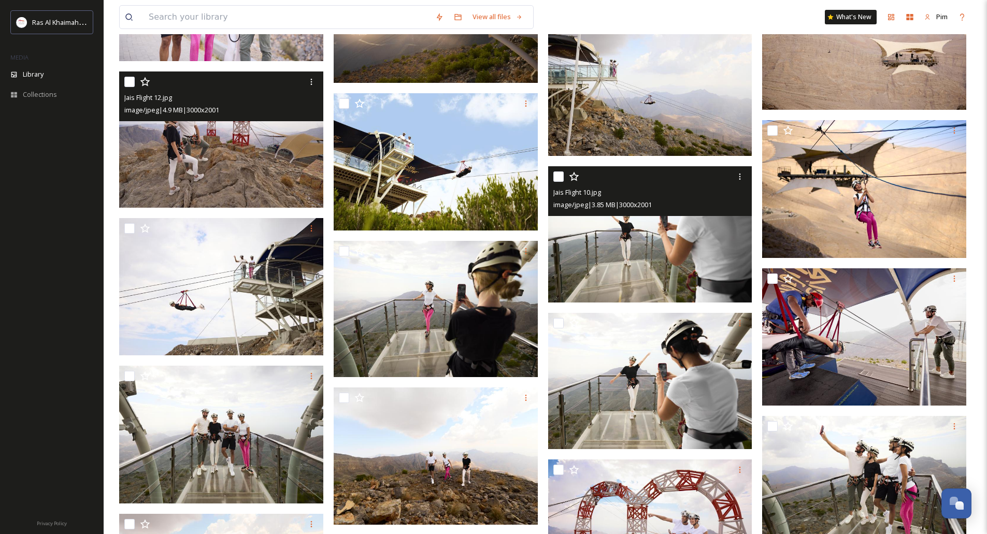
scroll to position [480, 0]
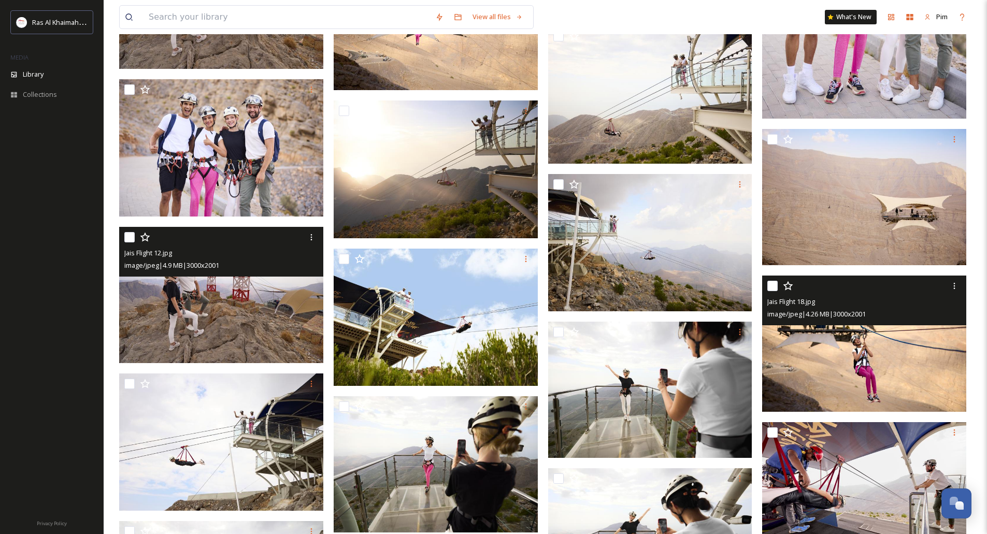
click at [849, 338] on img at bounding box center [864, 344] width 204 height 136
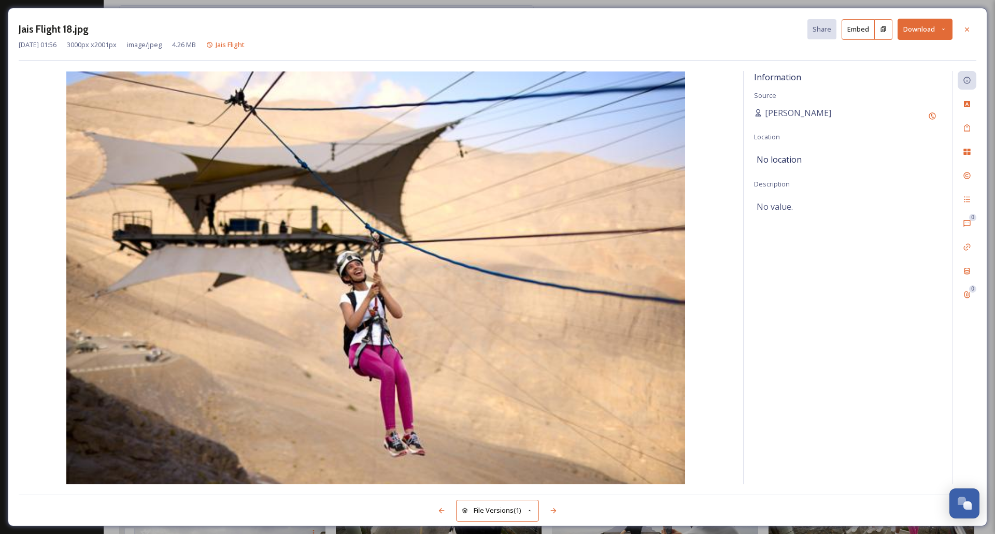
click at [941, 30] on icon at bounding box center [943, 29] width 7 height 7
click at [880, 59] on div "Download Original (3000 x 2001)" at bounding box center [897, 53] width 108 height 20
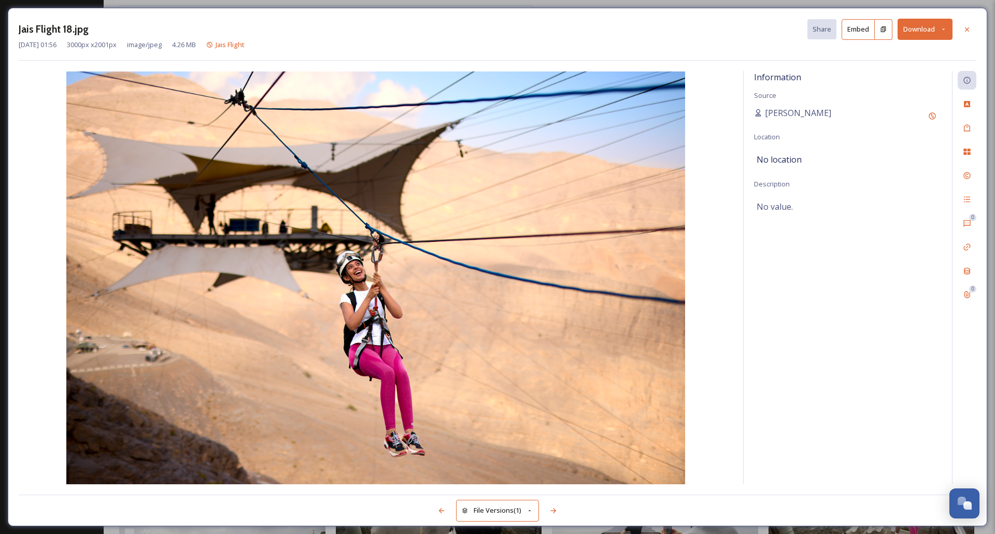
click at [801, 282] on div "Information Source [PERSON_NAME] Location No location Description No value." at bounding box center [847, 277] width 208 height 413
click at [967, 30] on icon at bounding box center [967, 29] width 4 height 4
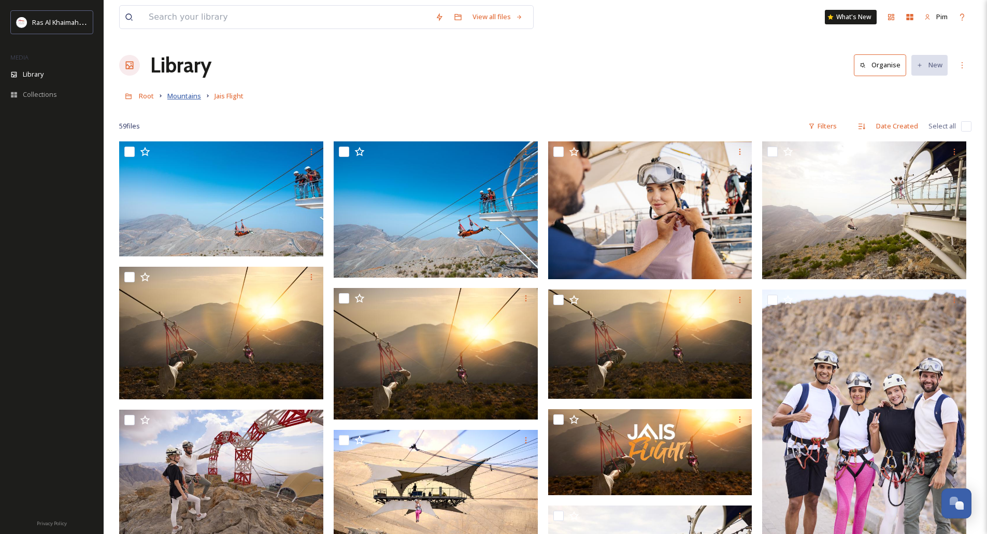
click at [188, 97] on span "Mountains" at bounding box center [184, 95] width 34 height 9
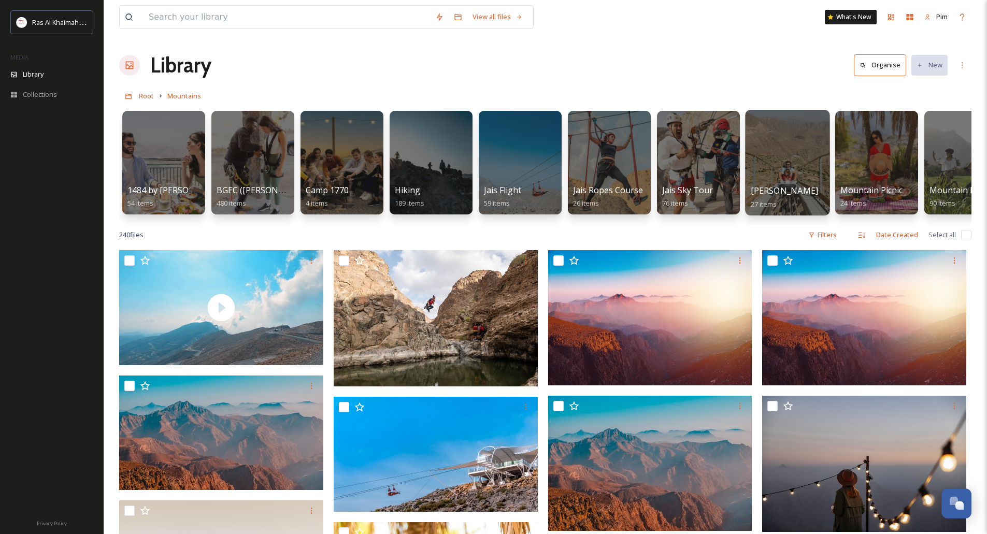
click at [804, 164] on div at bounding box center [787, 163] width 84 height 106
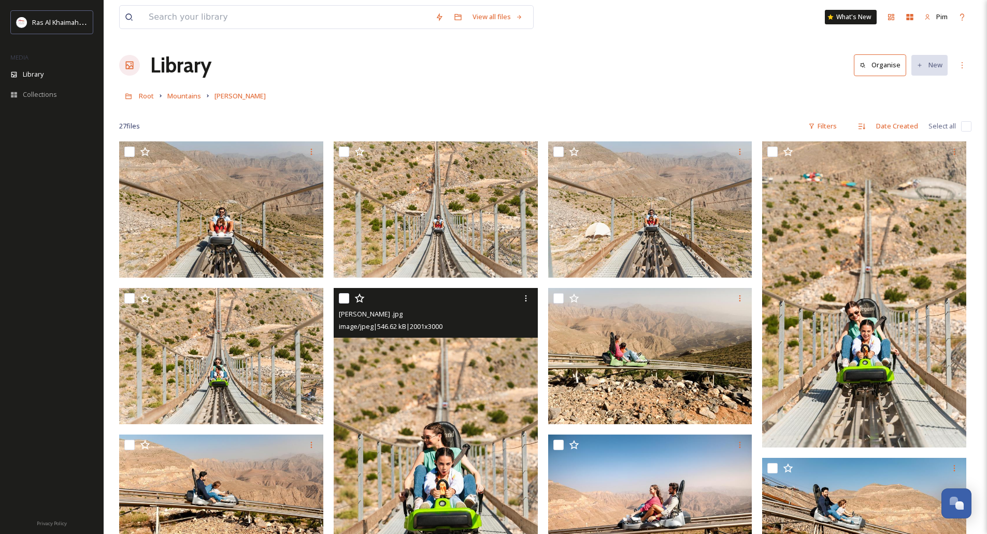
scroll to position [104, 0]
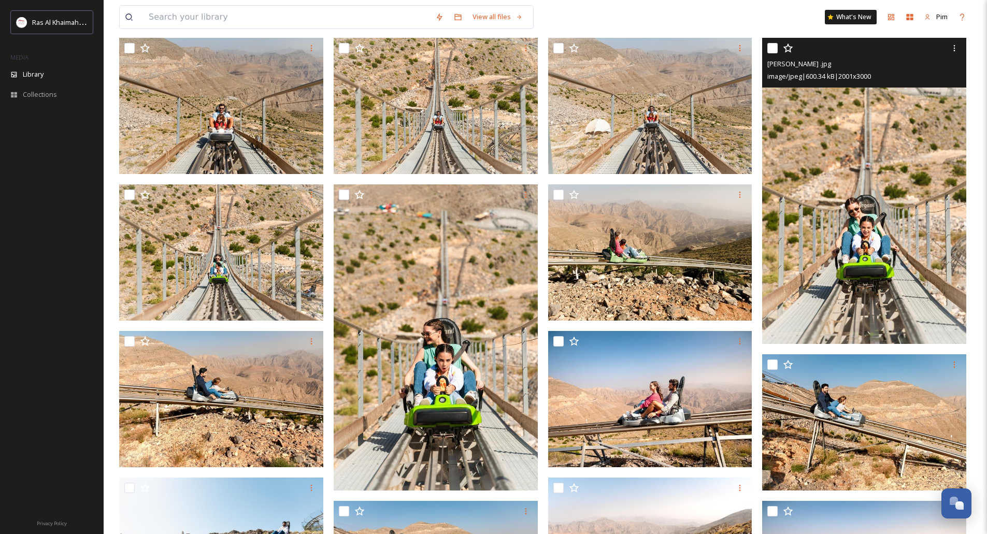
click at [852, 288] on img at bounding box center [864, 191] width 204 height 306
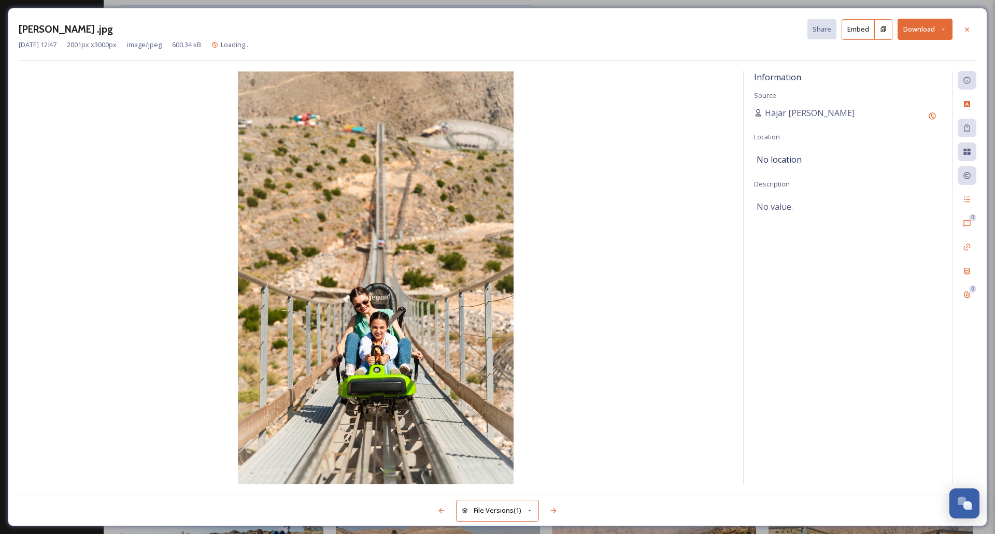
click at [946, 32] on icon at bounding box center [943, 29] width 7 height 7
click at [909, 55] on span "Download Original (2001 x 3000)" at bounding box center [898, 53] width 98 height 10
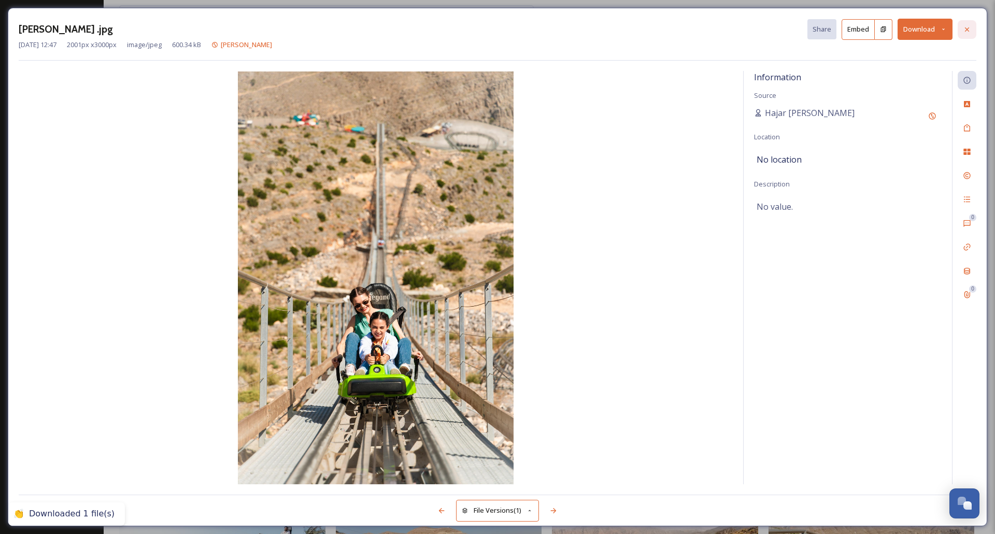
click at [971, 29] on div at bounding box center [966, 29] width 19 height 19
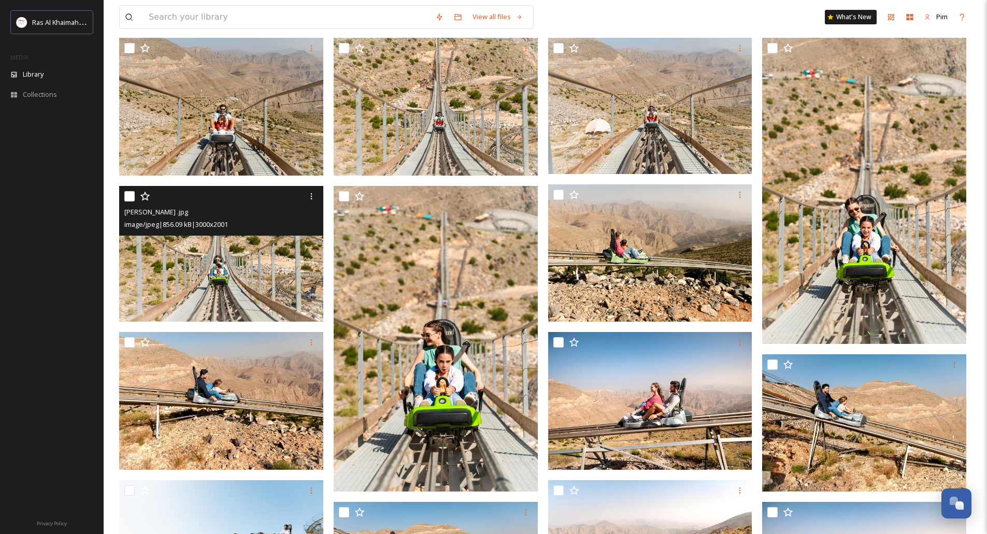
click at [240, 275] on img at bounding box center [221, 254] width 204 height 136
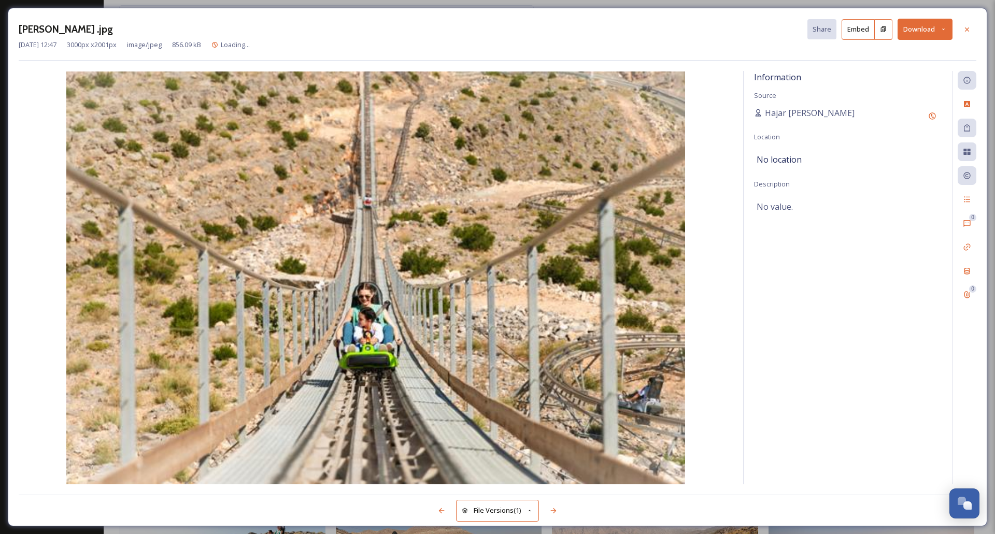
click at [949, 31] on button "Download" at bounding box center [924, 29] width 55 height 21
click at [896, 54] on span "Download Original (3000 x 2001)" at bounding box center [898, 53] width 98 height 10
click at [968, 34] on div at bounding box center [966, 29] width 19 height 19
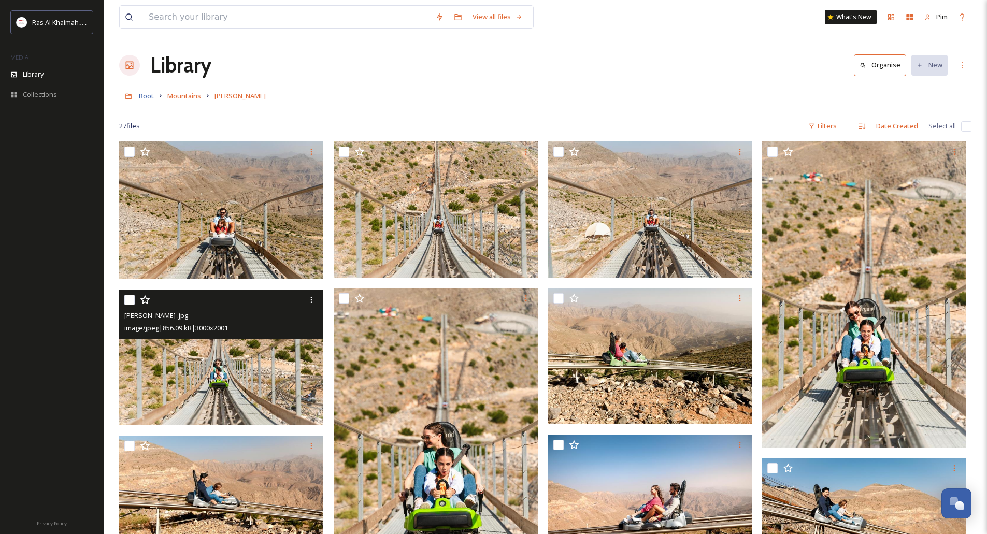
click at [149, 96] on span "Root" at bounding box center [146, 95] width 15 height 9
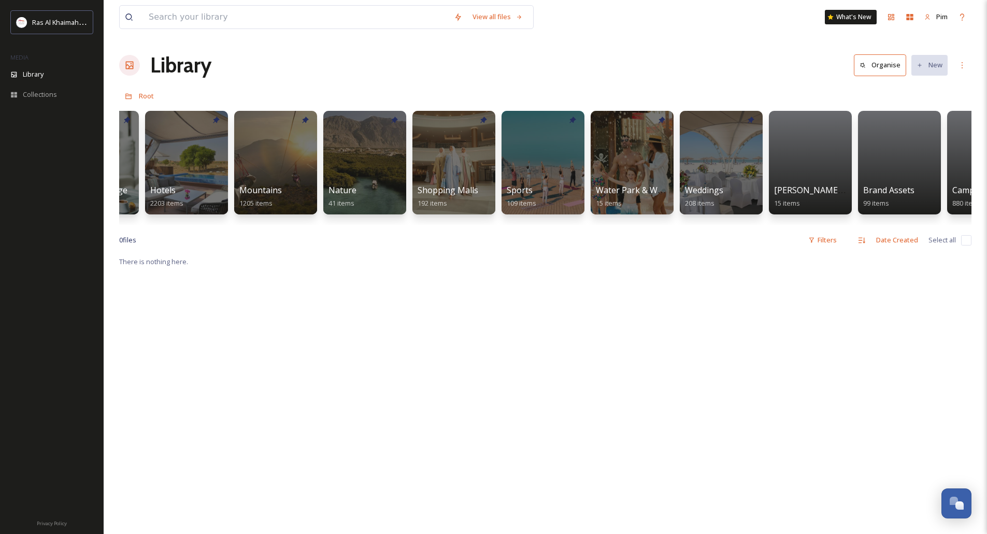
scroll to position [0, 612]
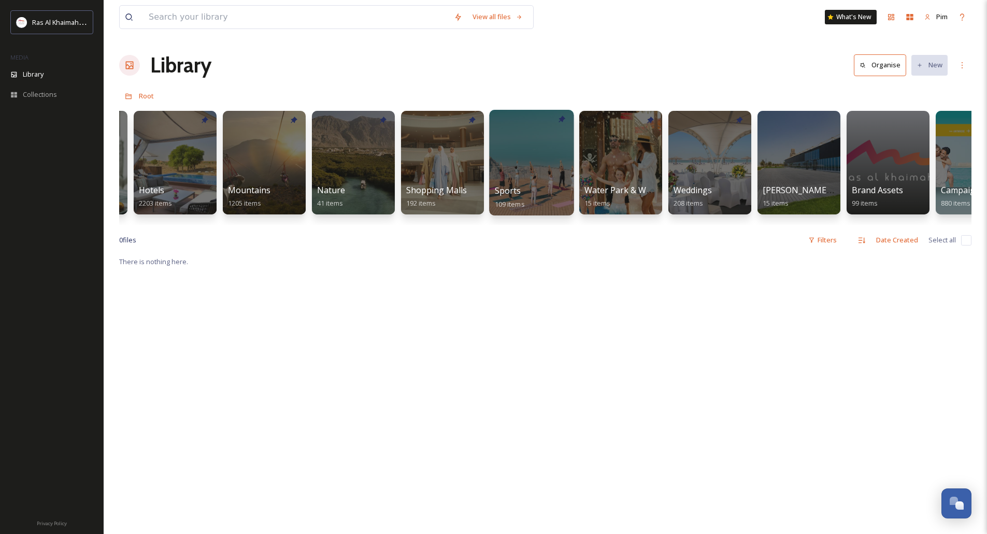
click at [534, 173] on div at bounding box center [531, 163] width 84 height 106
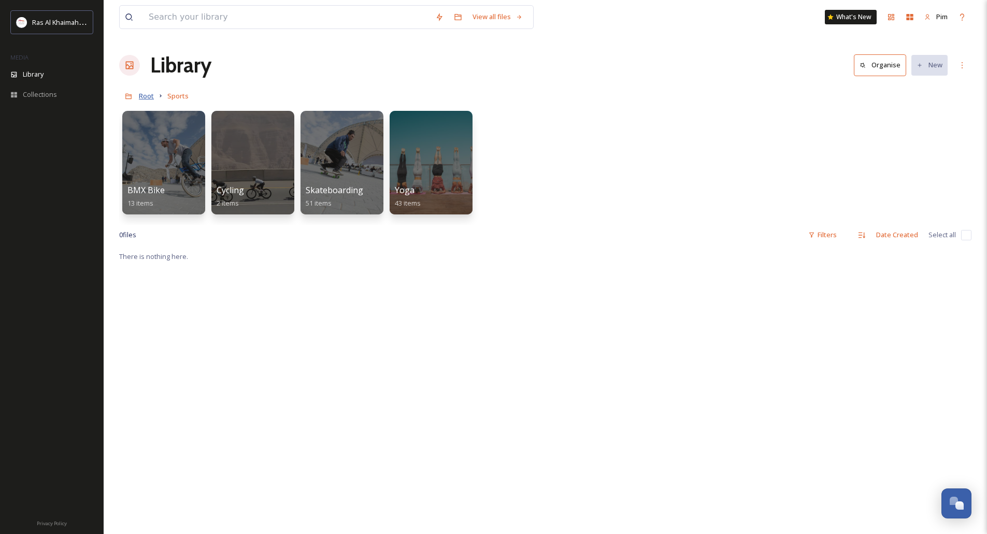
click at [151, 97] on span "Root" at bounding box center [146, 95] width 15 height 9
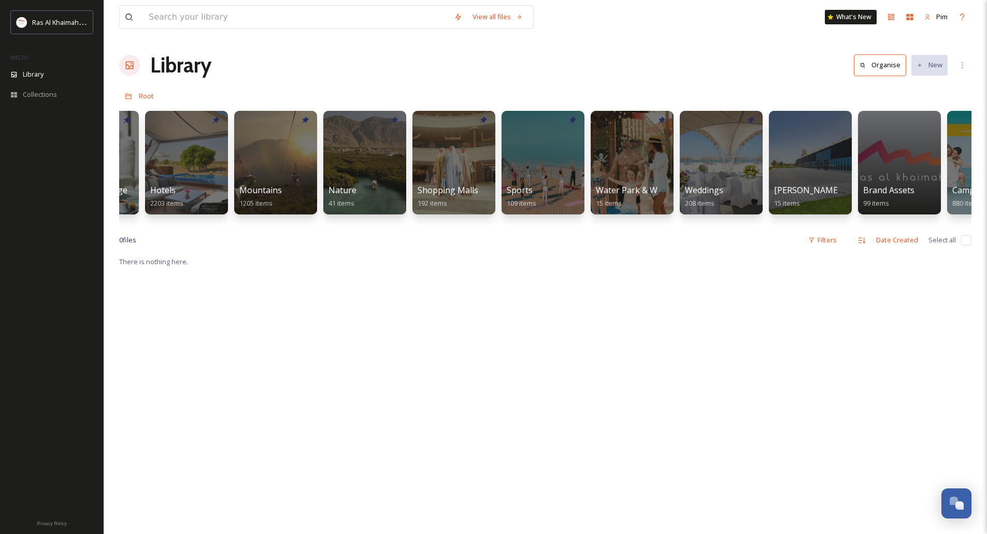
scroll to position [0, 617]
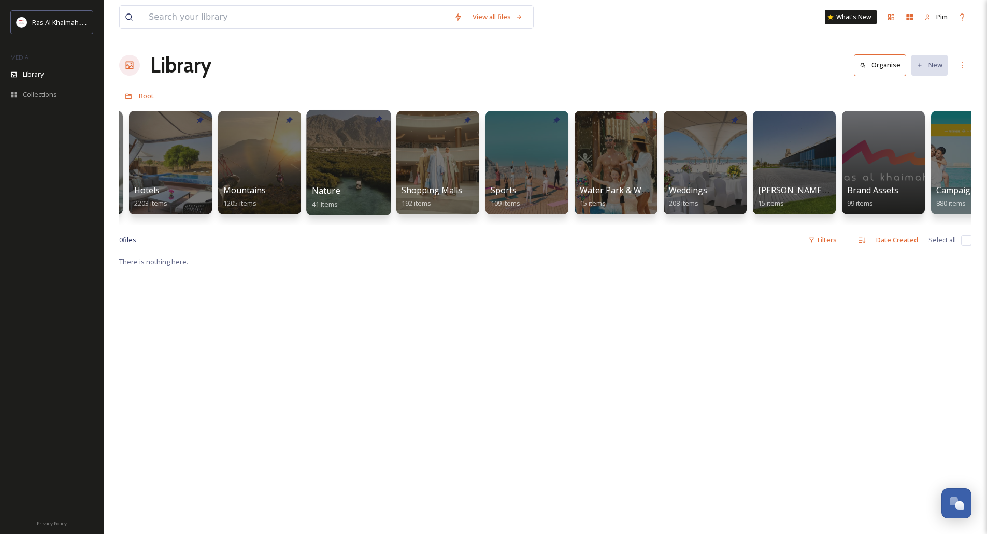
click at [360, 174] on div at bounding box center [348, 163] width 84 height 106
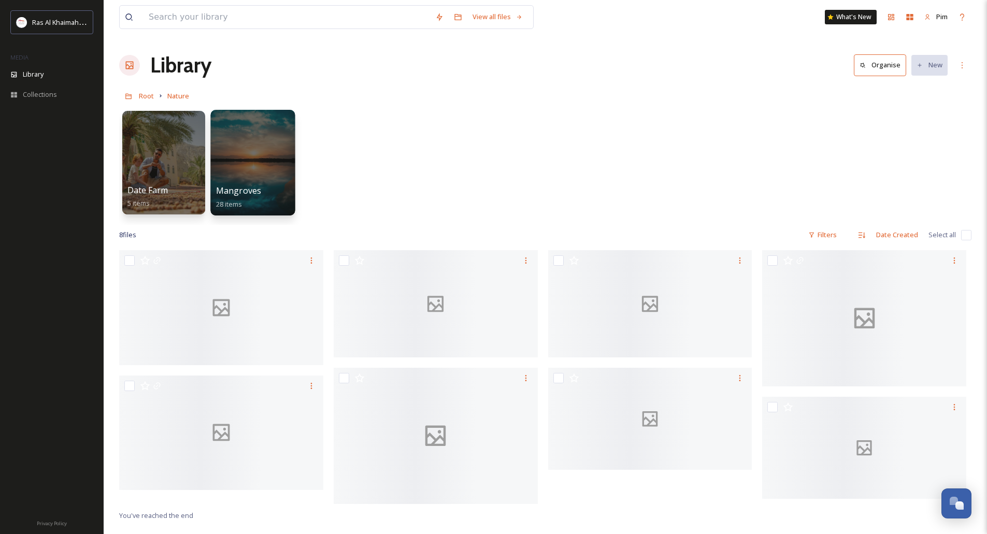
click at [259, 163] on div at bounding box center [252, 163] width 84 height 106
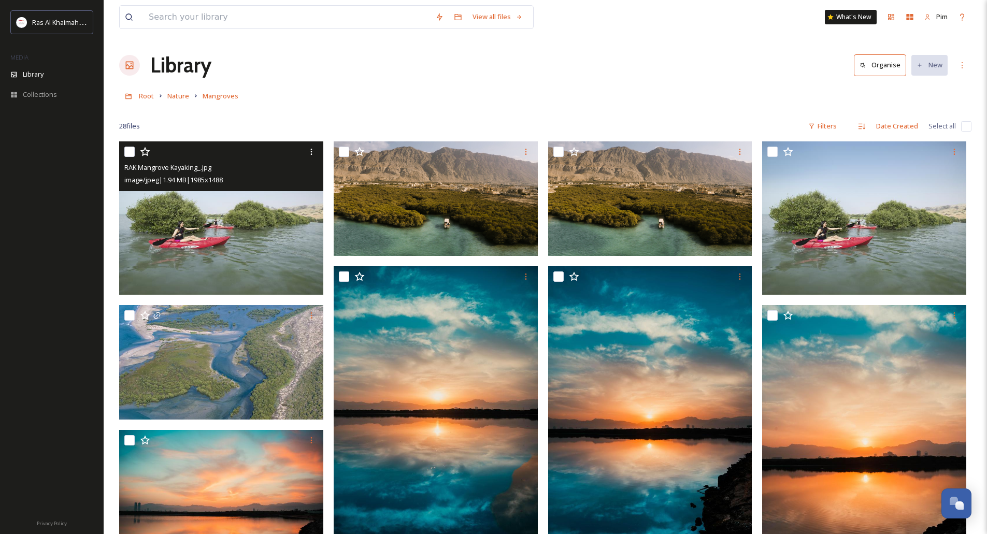
click at [239, 216] on img at bounding box center [221, 217] width 204 height 153
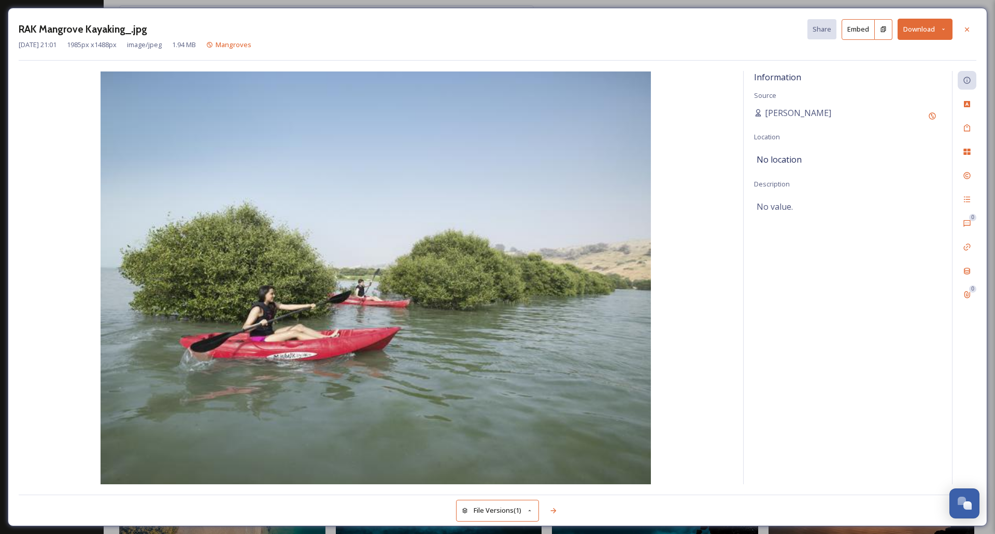
click at [944, 34] on button "Download" at bounding box center [924, 29] width 55 height 21
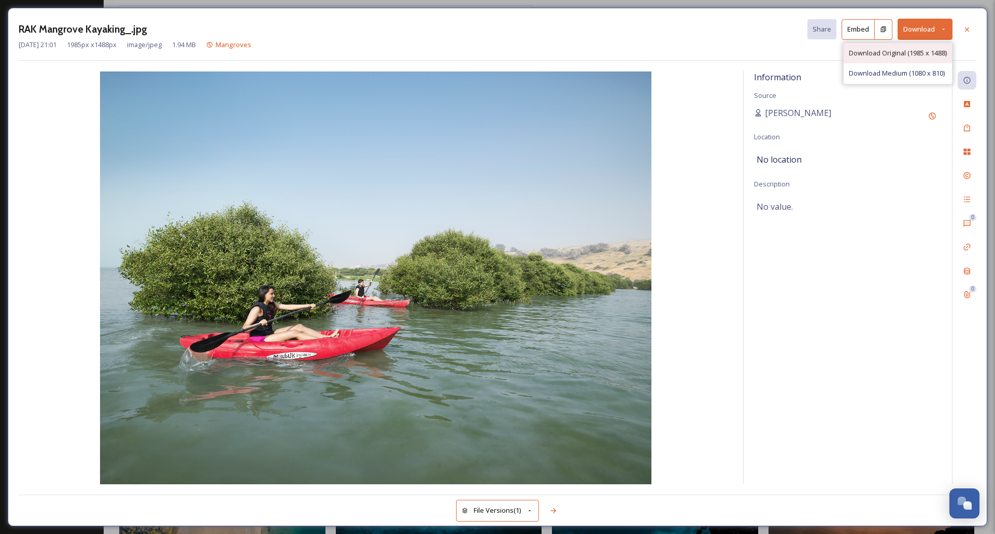
click at [903, 53] on span "Download Original (1985 x 1488)" at bounding box center [898, 53] width 98 height 10
click at [967, 29] on icon at bounding box center [967, 29] width 4 height 4
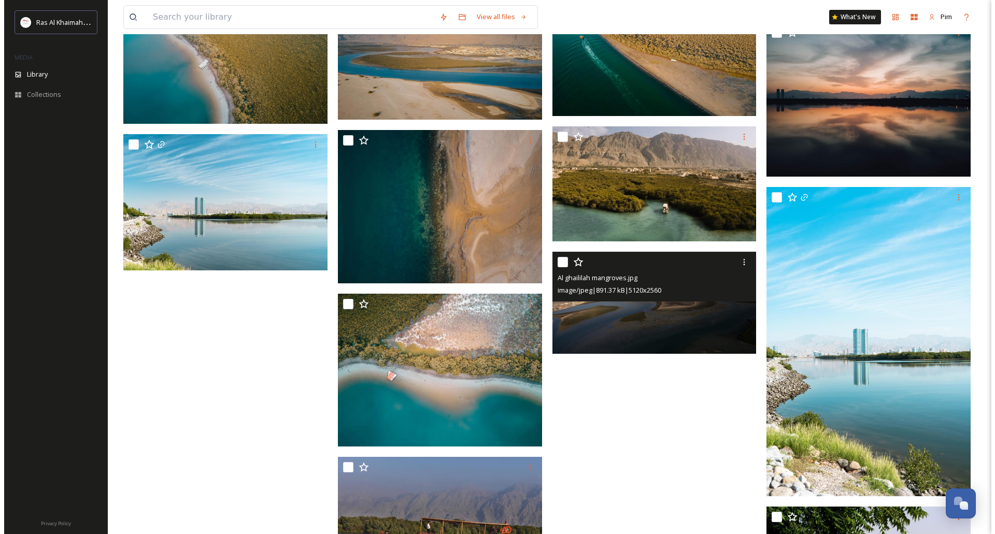
scroll to position [1065, 0]
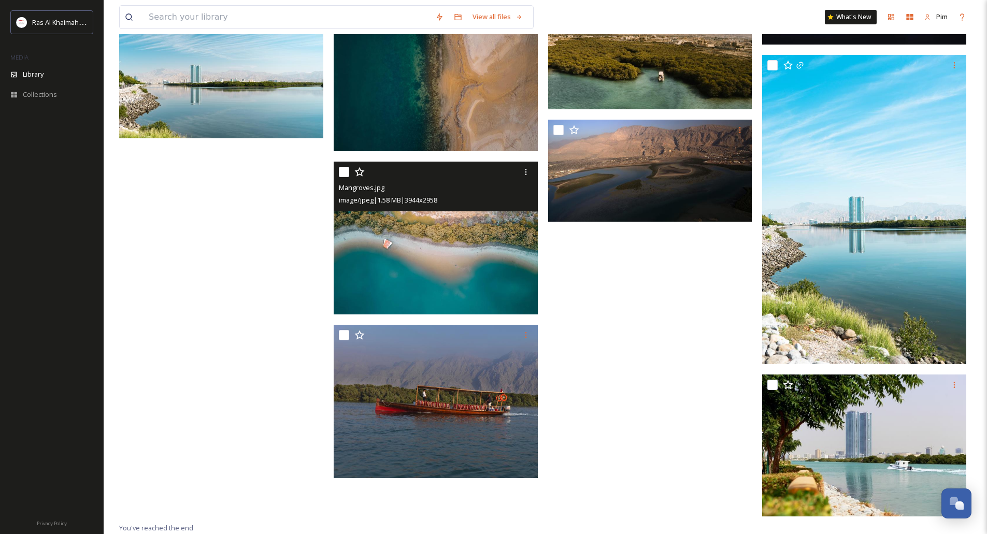
click at [431, 259] on img at bounding box center [436, 238] width 204 height 153
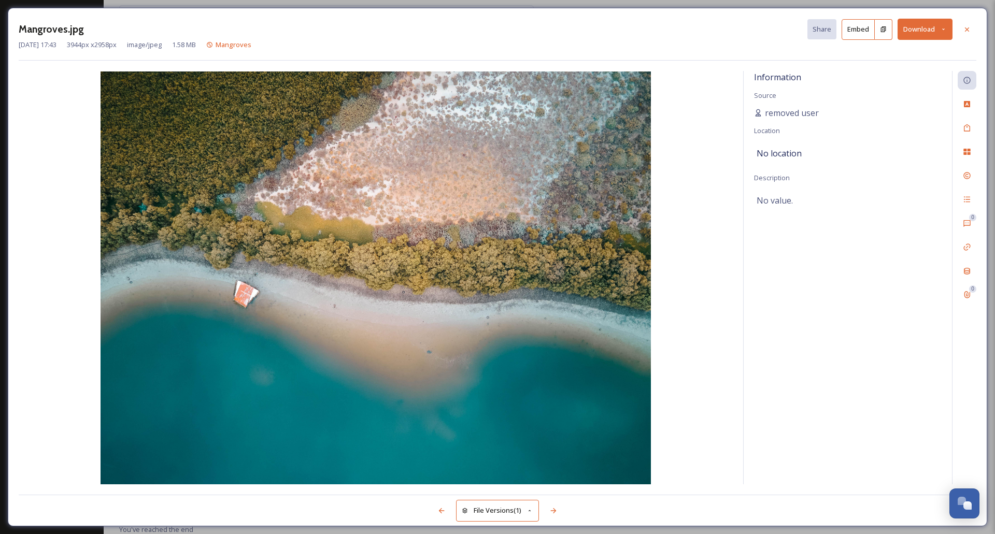
scroll to position [1066, 0]
click at [939, 28] on button "Download" at bounding box center [924, 29] width 55 height 21
click at [884, 55] on span "Download Original (3944 x 2958)" at bounding box center [898, 53] width 98 height 10
drag, startPoint x: 973, startPoint y: 25, endPoint x: 909, endPoint y: 52, distance: 69.2
click at [973, 25] on div at bounding box center [966, 29] width 19 height 19
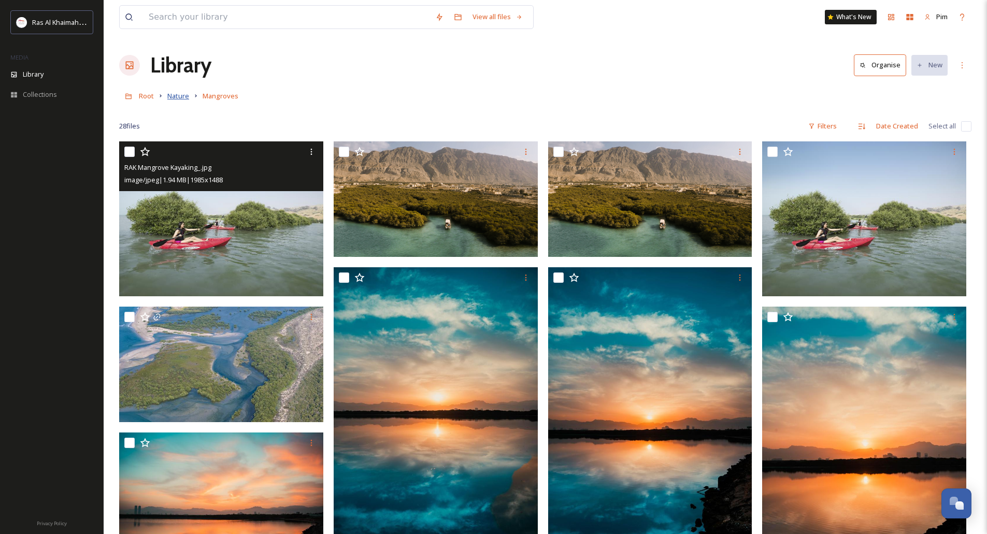
click at [173, 92] on span "Nature" at bounding box center [178, 95] width 22 height 9
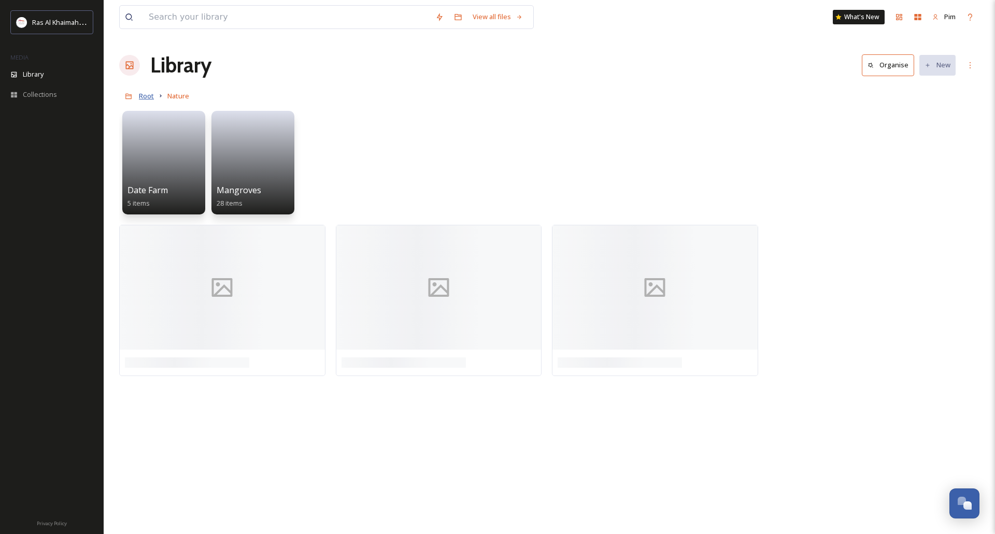
click at [145, 95] on span "Root" at bounding box center [146, 95] width 15 height 9
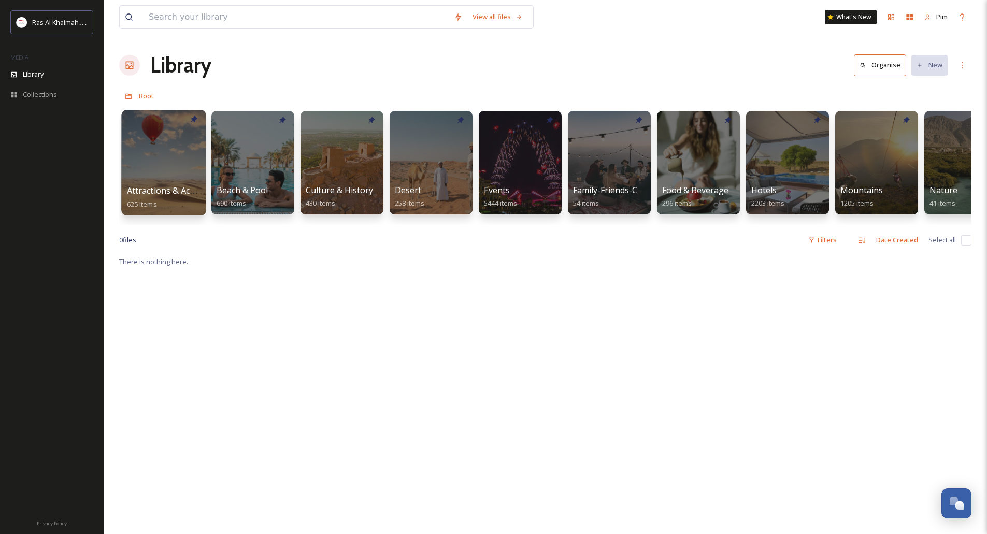
click at [176, 171] on div at bounding box center [163, 163] width 84 height 106
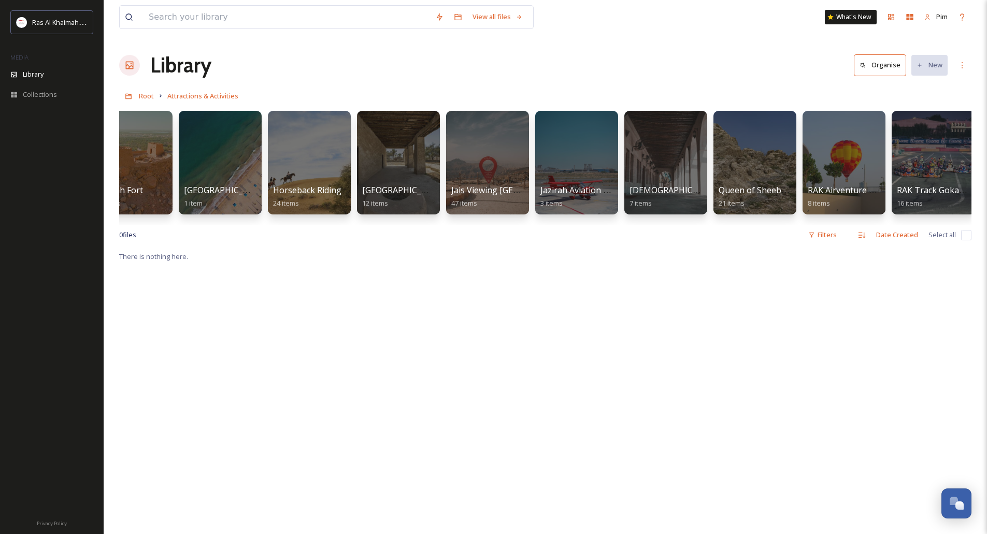
scroll to position [0, 668]
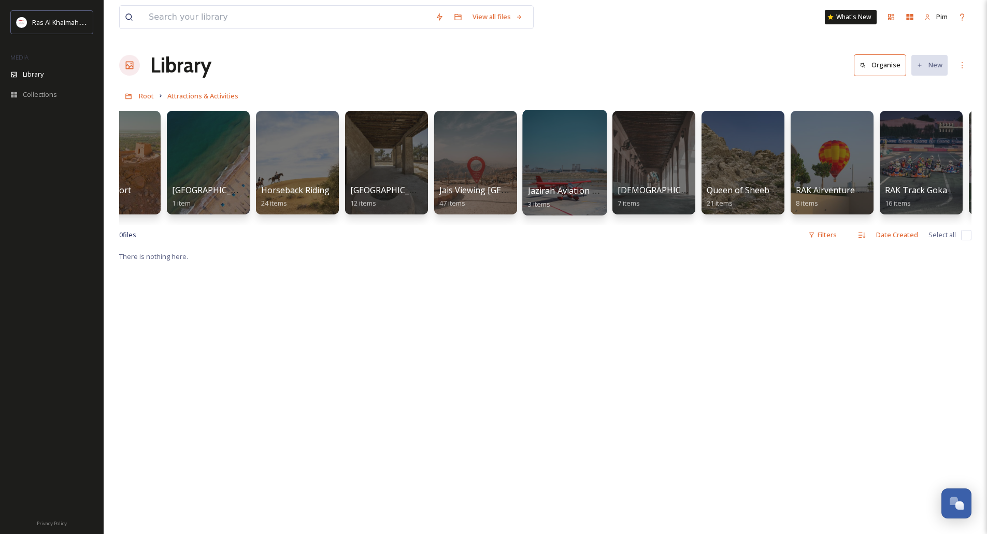
click at [569, 178] on div at bounding box center [564, 163] width 84 height 106
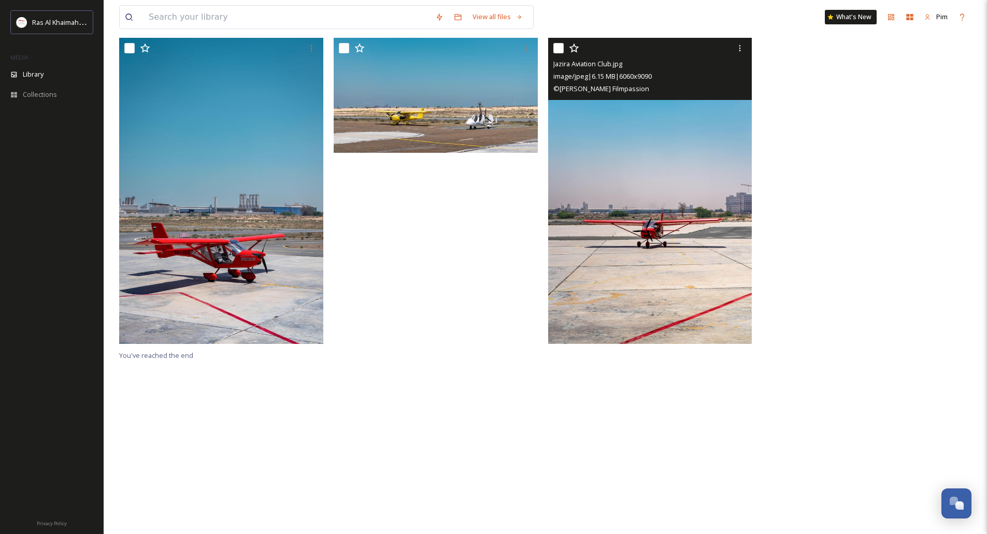
scroll to position [52, 0]
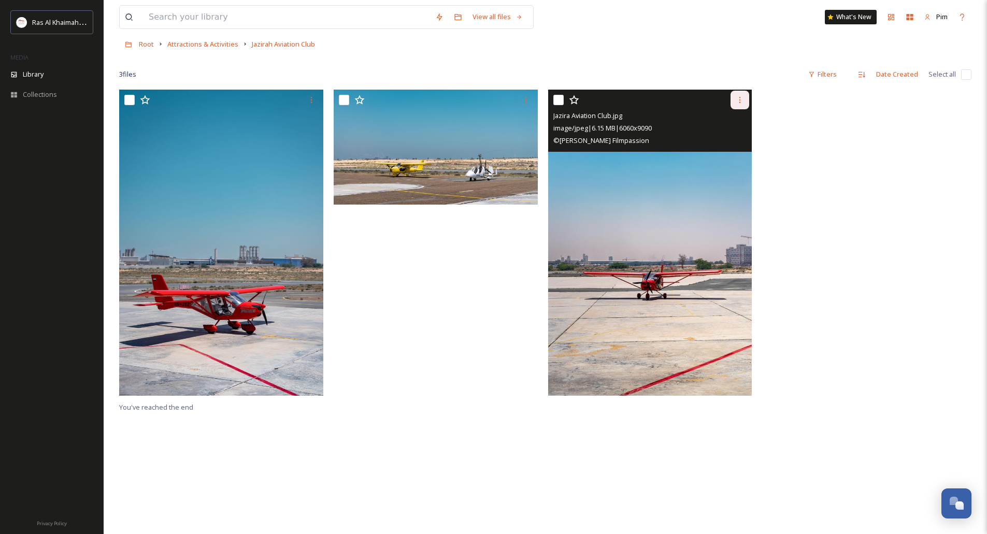
click at [741, 100] on icon at bounding box center [740, 100] width 8 height 8
click at [663, 213] on img at bounding box center [650, 243] width 204 height 306
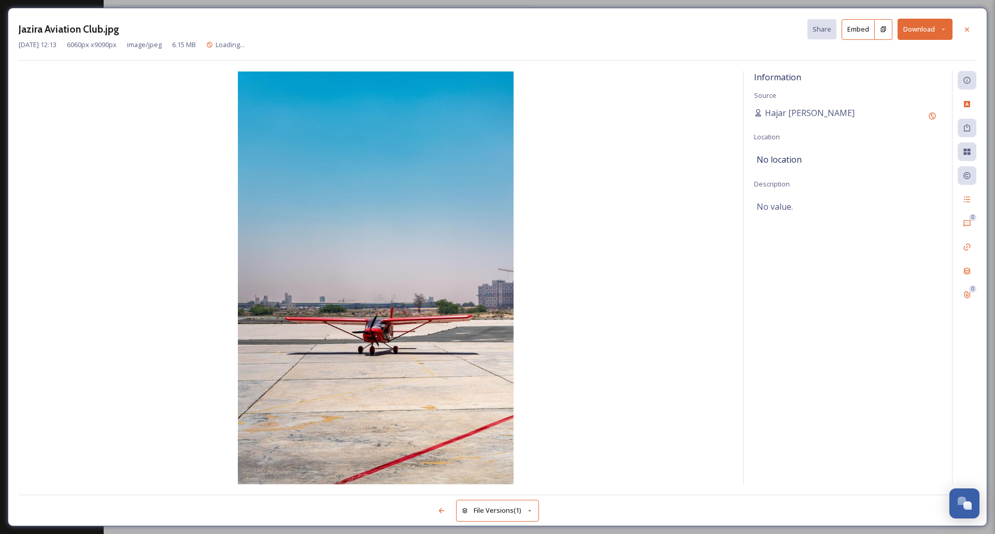
click at [949, 26] on button "Download" at bounding box center [924, 29] width 55 height 21
click at [916, 55] on span "Download Original (6060 x 9090)" at bounding box center [898, 53] width 98 height 10
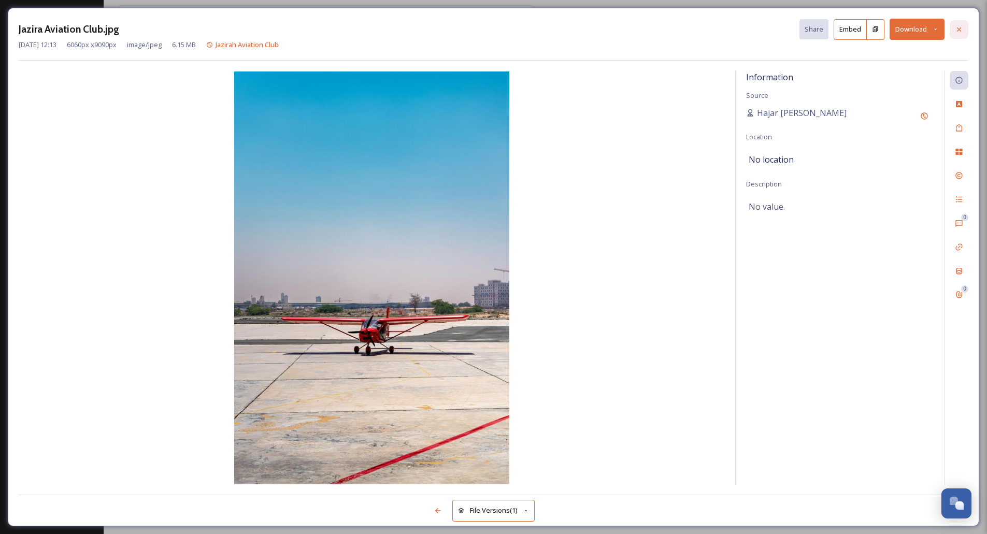
click at [957, 32] on icon at bounding box center [959, 29] width 8 height 8
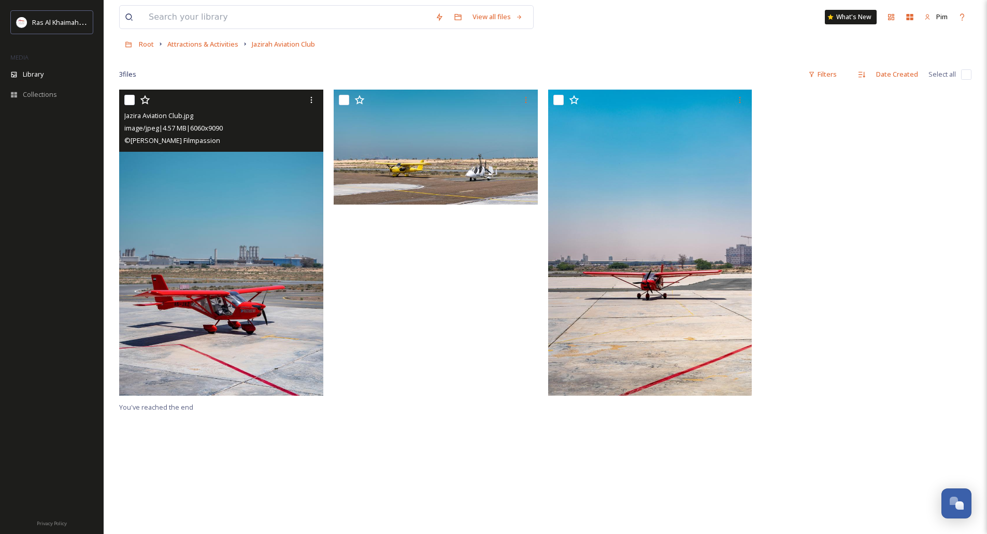
click at [234, 268] on img at bounding box center [221, 243] width 204 height 306
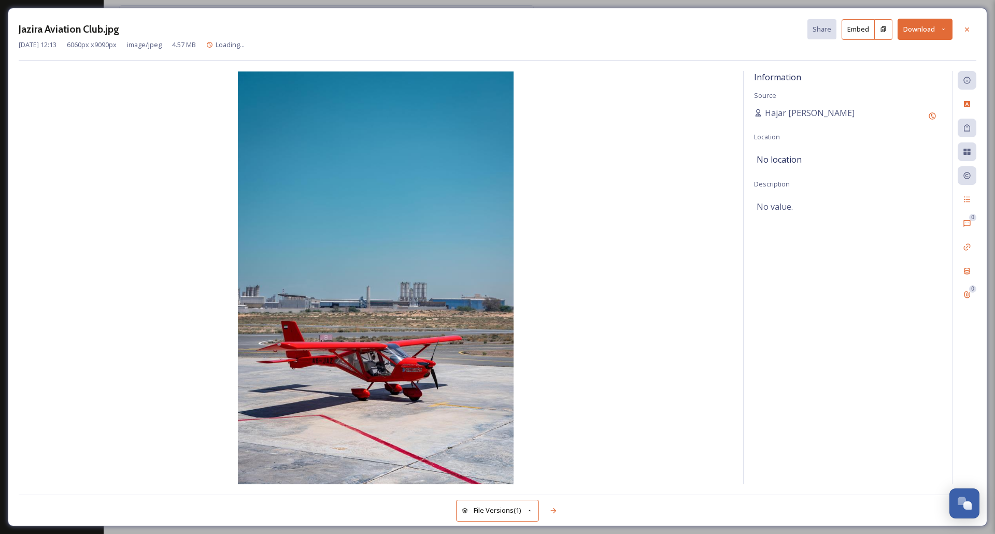
click at [946, 29] on icon at bounding box center [943, 29] width 7 height 7
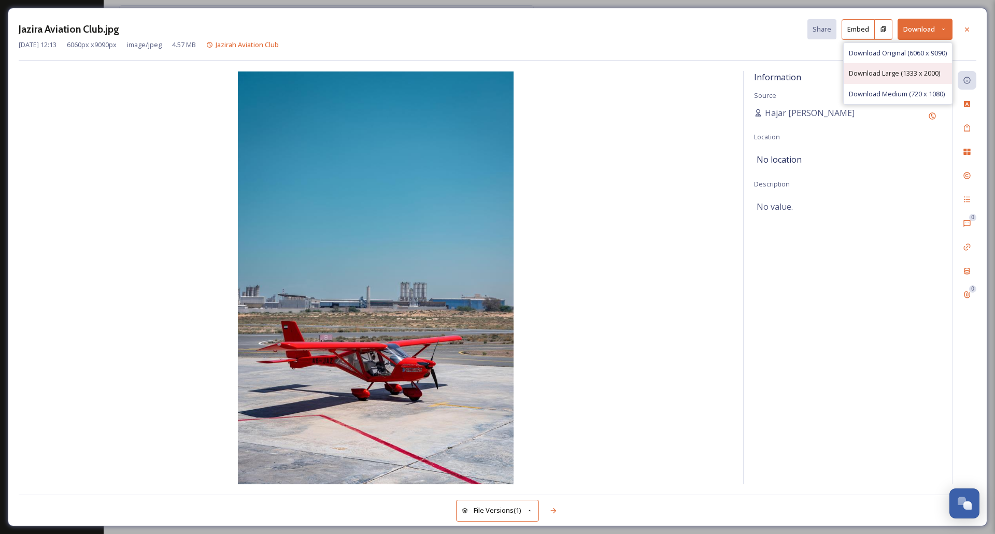
click at [898, 72] on span "Download Large (1333 x 2000)" at bounding box center [894, 73] width 91 height 10
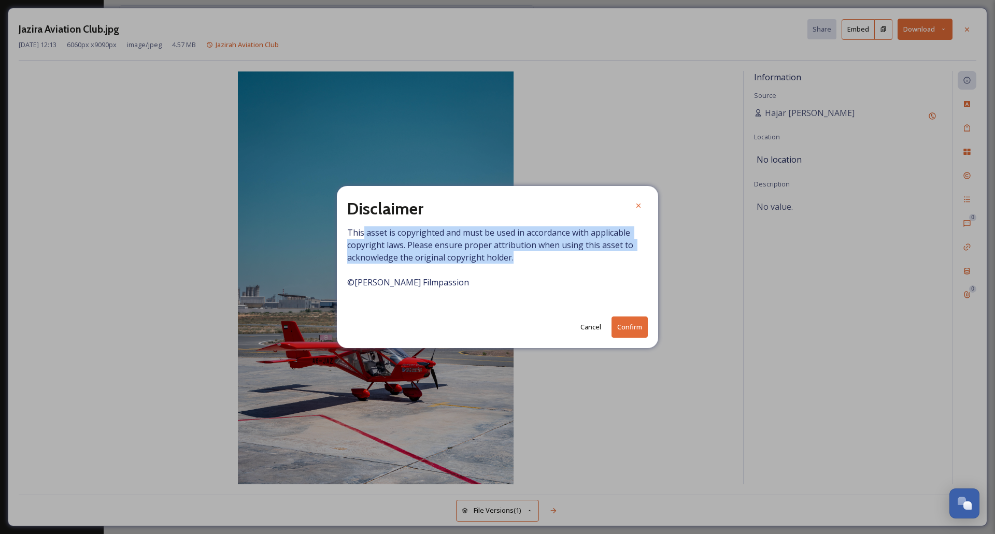
drag, startPoint x: 520, startPoint y: 259, endPoint x: 355, endPoint y: 229, distance: 166.9
click at [358, 230] on span "This asset is copyrighted and must be used in accordance with applicable copyri…" at bounding box center [497, 263] width 300 height 75
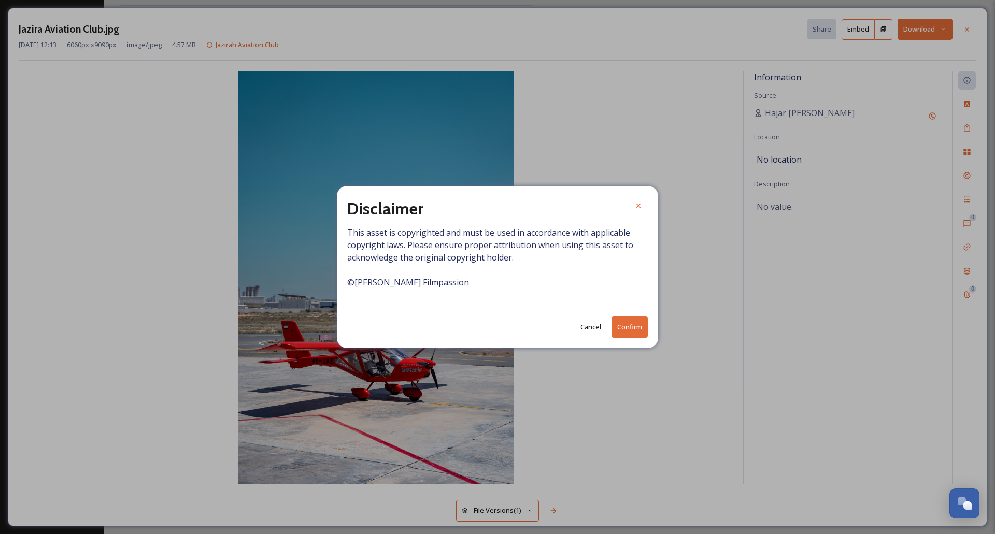
click at [342, 225] on div "Disclaimer This asset is copyrighted and must be used in accordance with applic…" at bounding box center [497, 267] width 321 height 162
click at [518, 263] on span "This asset is copyrighted and must be used in accordance with applicable copyri…" at bounding box center [497, 263] width 300 height 75
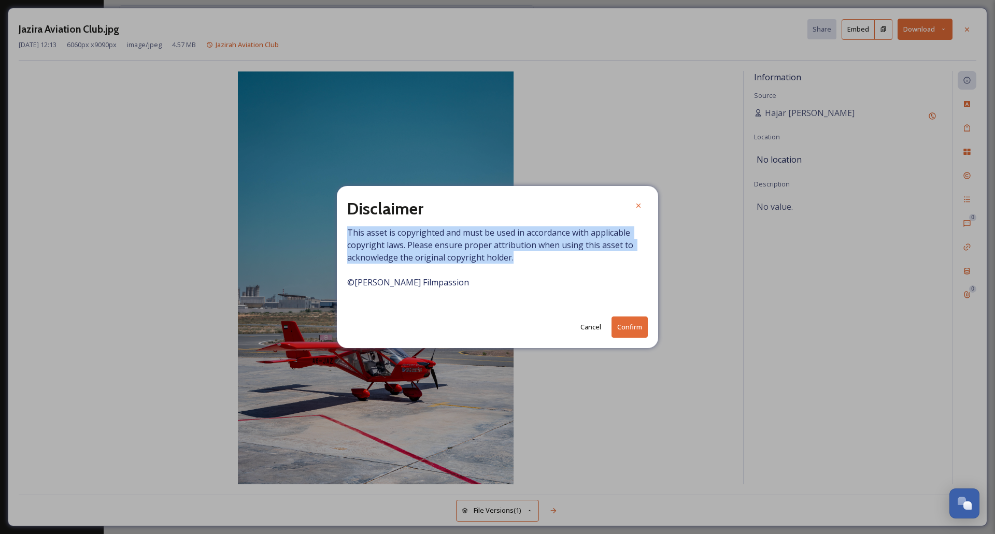
drag, startPoint x: 526, startPoint y: 261, endPoint x: 339, endPoint y: 231, distance: 189.0
click at [339, 231] on div "Disclaimer This asset is copyrighted and must be used in accordance with applic…" at bounding box center [497, 267] width 321 height 162
copy span "This asset is copyrighted and must be used in accordance with applicable copyri…"
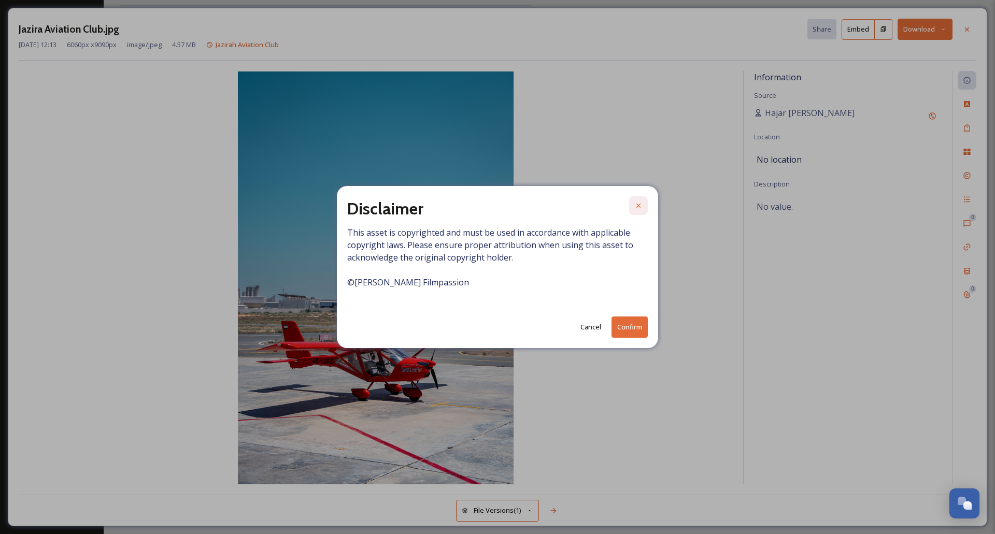
click at [647, 204] on div at bounding box center [638, 205] width 19 height 19
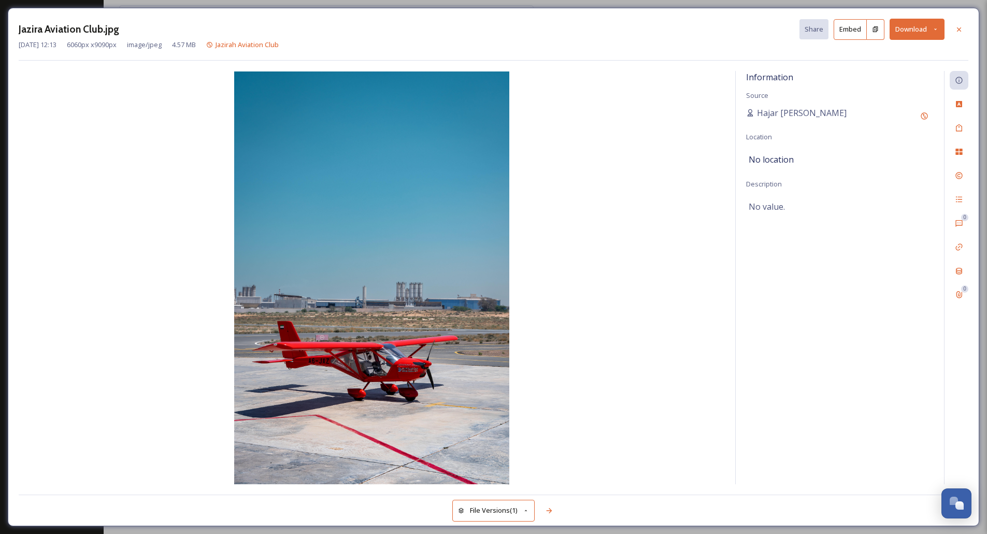
drag, startPoint x: 953, startPoint y: 28, endPoint x: 787, endPoint y: 51, distance: 167.3
click at [954, 28] on div at bounding box center [959, 29] width 19 height 19
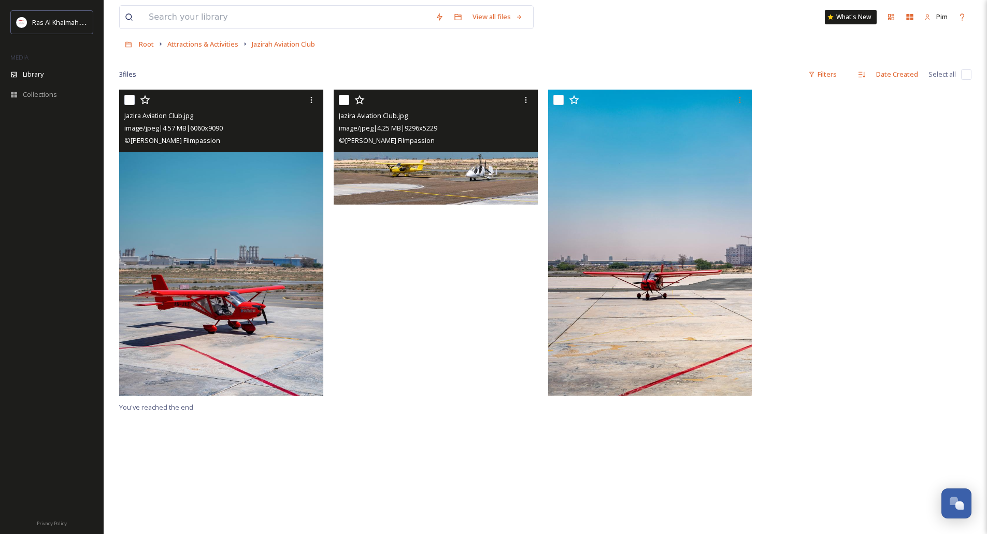
click at [422, 169] on img at bounding box center [436, 147] width 204 height 115
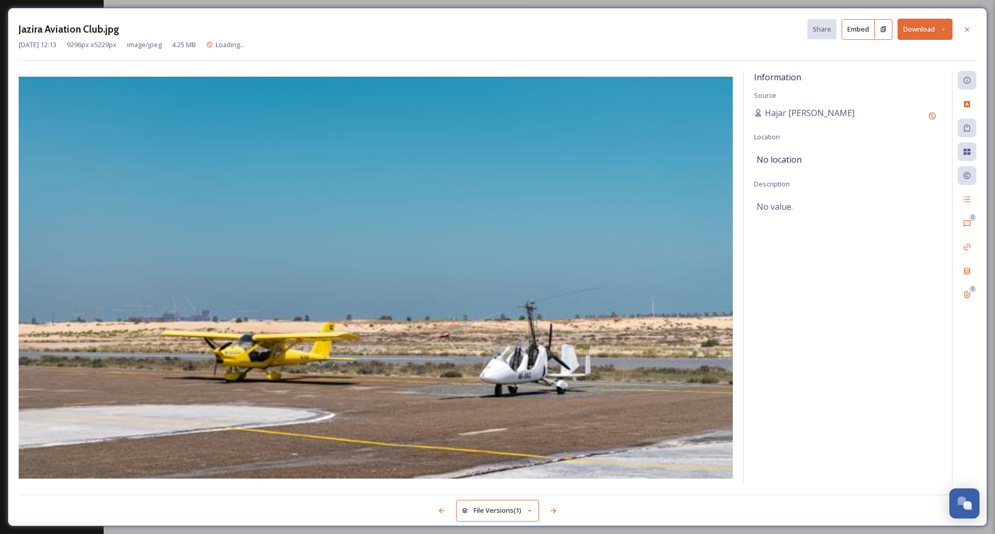
click at [944, 32] on icon at bounding box center [943, 29] width 7 height 7
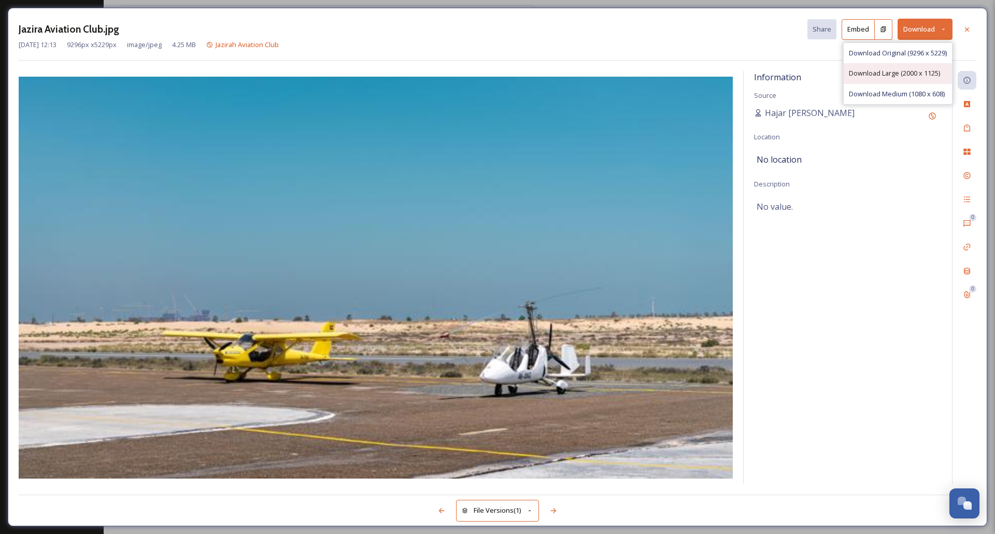
click at [910, 70] on span "Download Large (2000 x 1125)" at bounding box center [894, 73] width 91 height 10
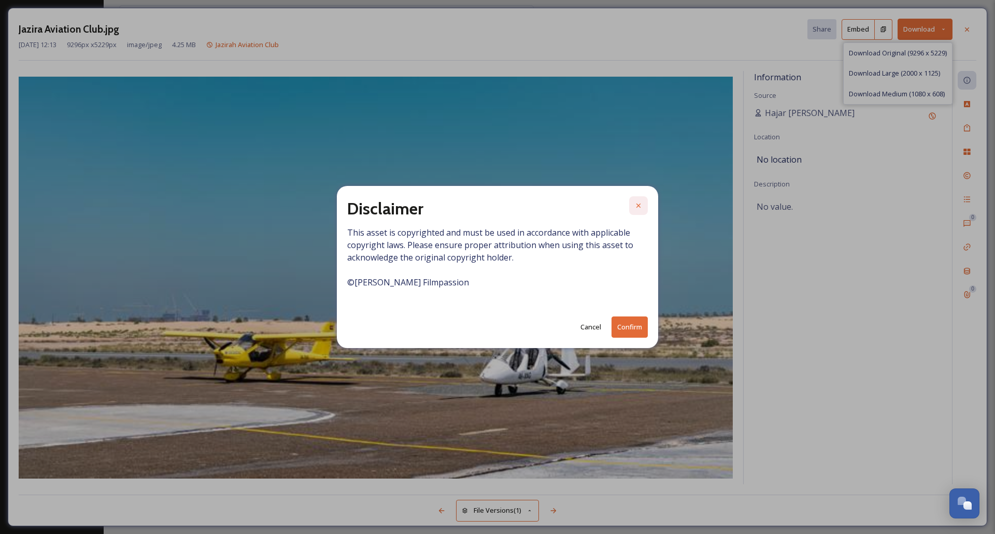
click at [634, 202] on icon at bounding box center [638, 206] width 8 height 8
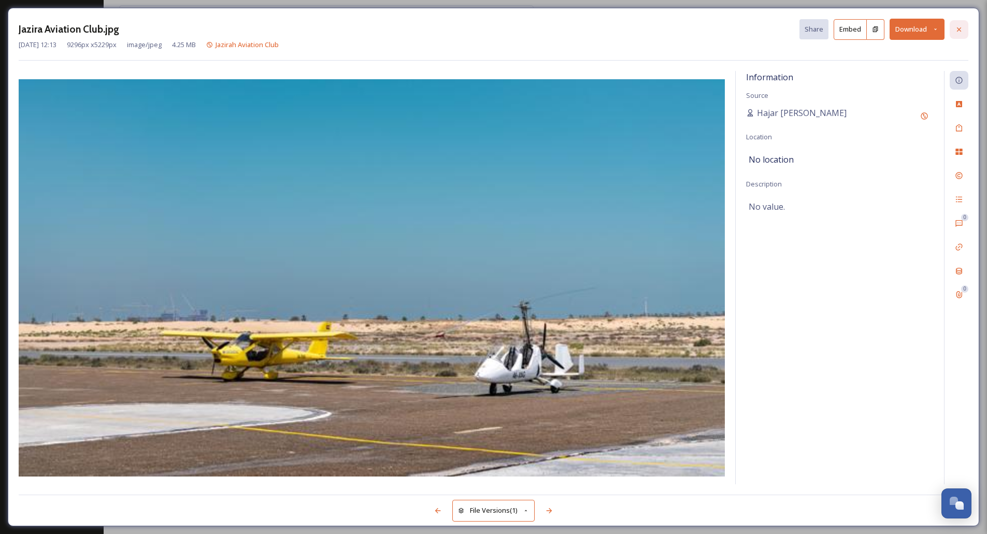
click at [956, 32] on icon at bounding box center [959, 29] width 8 height 8
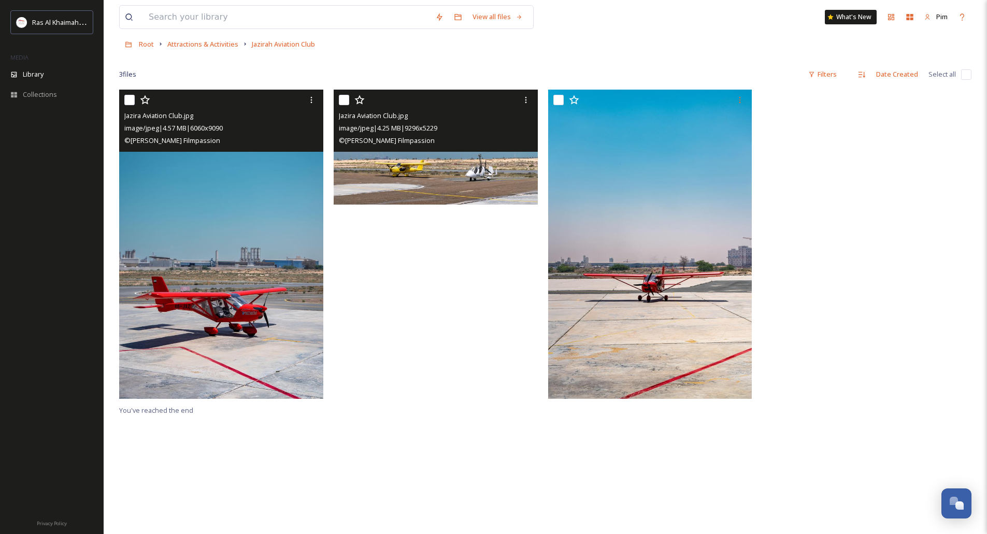
click at [198, 50] on div "Root Attractions & Activities Jazirah Aviation Club" at bounding box center [545, 44] width 852 height 20
click at [197, 44] on span "Attractions & Activities" at bounding box center [202, 43] width 71 height 9
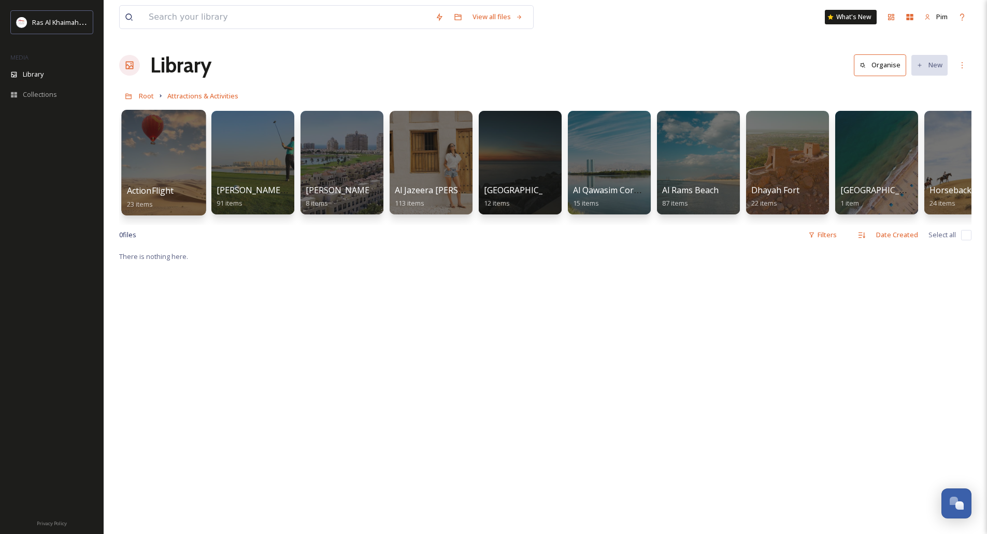
click at [180, 165] on div at bounding box center [163, 163] width 84 height 106
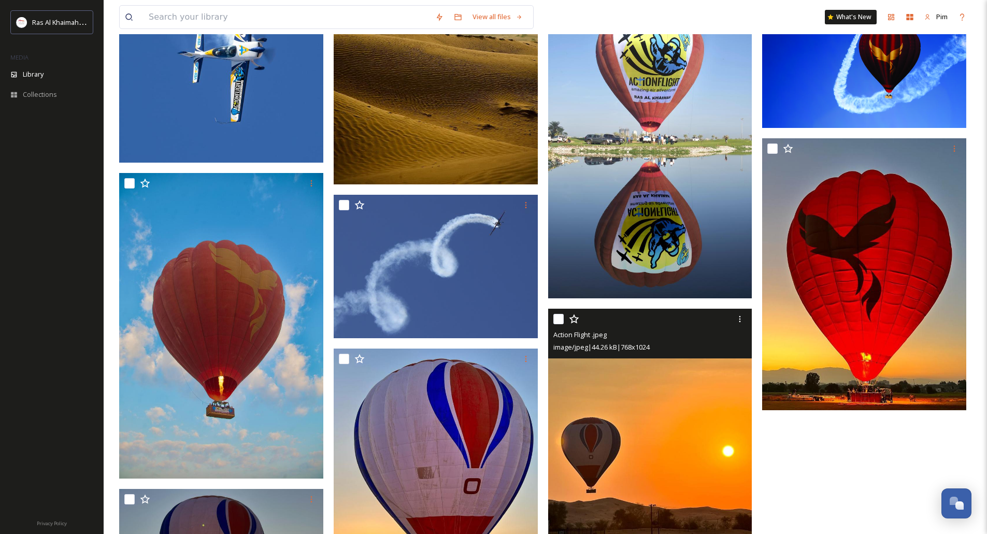
scroll to position [829, 0]
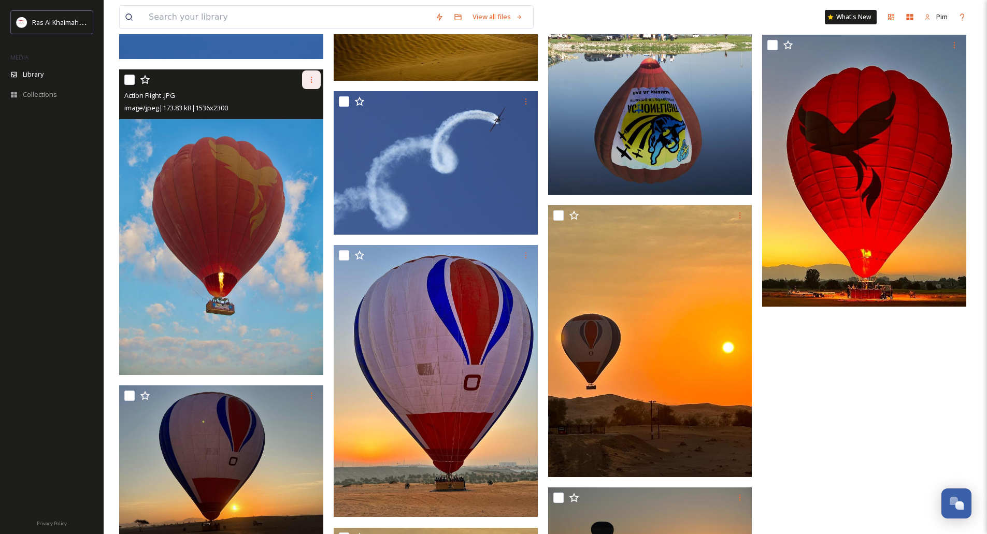
click at [311, 80] on icon at bounding box center [311, 80] width 2 height 6
click at [304, 124] on span "Download" at bounding box center [299, 123] width 32 height 10
click at [278, 156] on img at bounding box center [221, 222] width 204 height 306
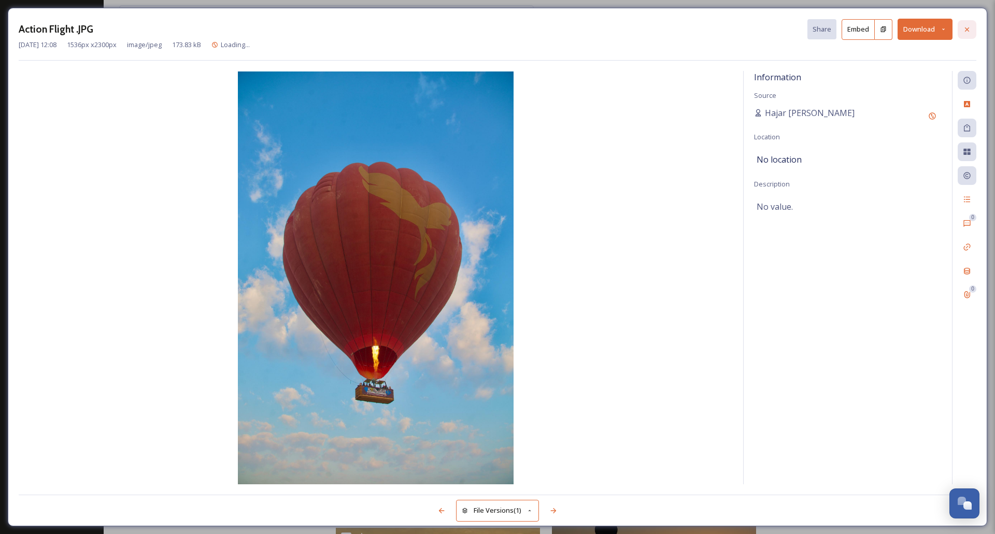
click at [975, 32] on div at bounding box center [966, 29] width 19 height 19
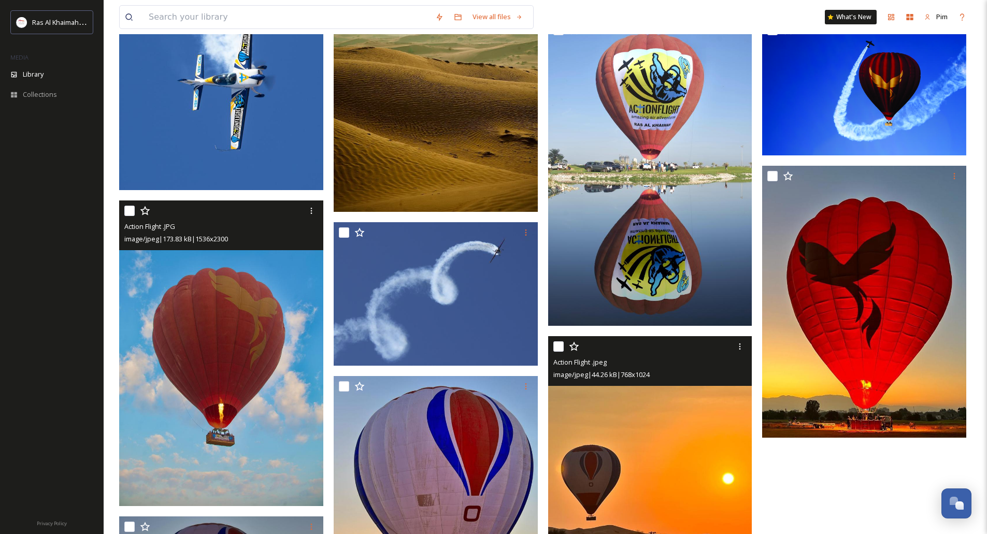
scroll to position [801, 0]
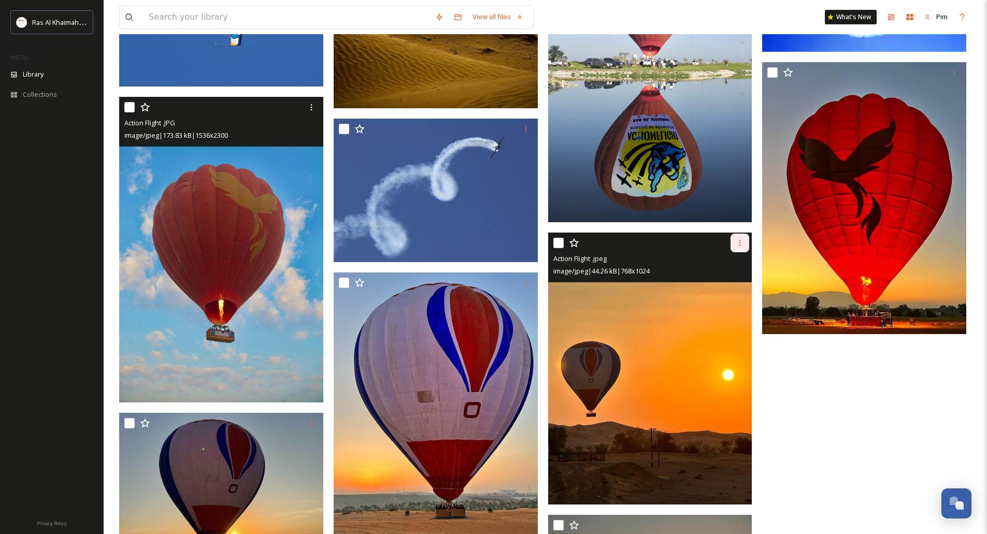
click at [738, 246] on icon at bounding box center [740, 243] width 8 height 8
click at [735, 282] on span "Download" at bounding box center [728, 286] width 32 height 10
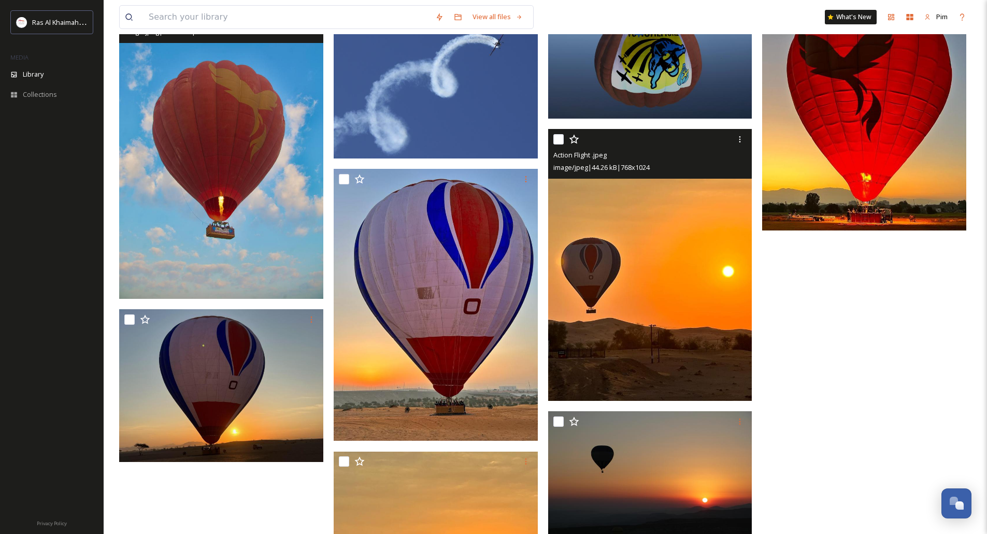
scroll to position [853, 0]
